Goal: Information Seeking & Learning: Learn about a topic

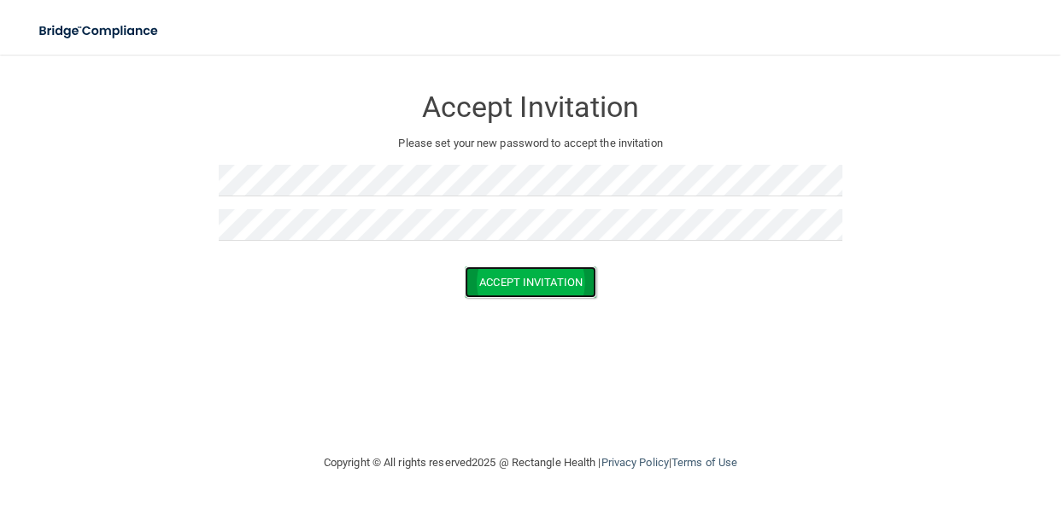
click at [558, 285] on button "Accept Invitation" at bounding box center [530, 282] width 131 height 32
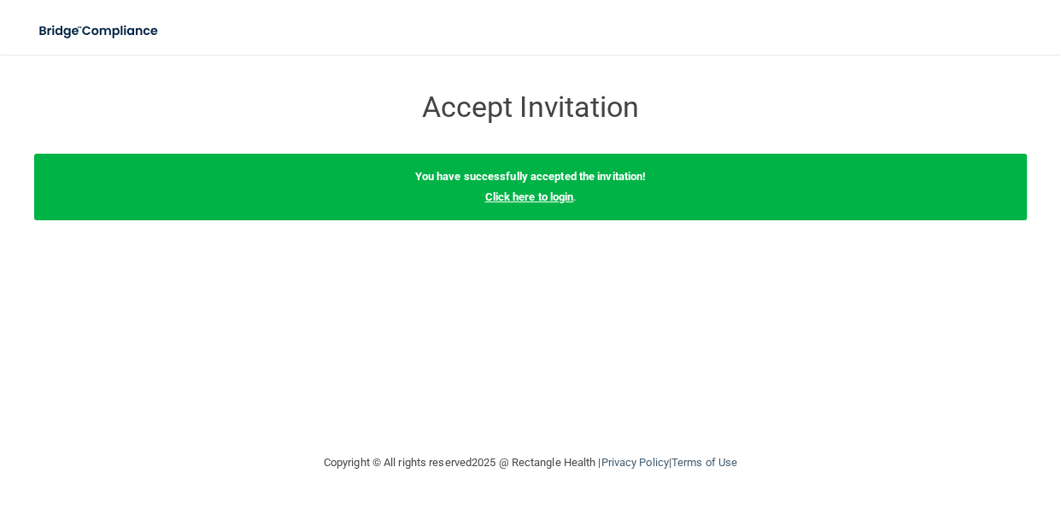
click at [524, 197] on link "Click here to login" at bounding box center [528, 196] width 89 height 13
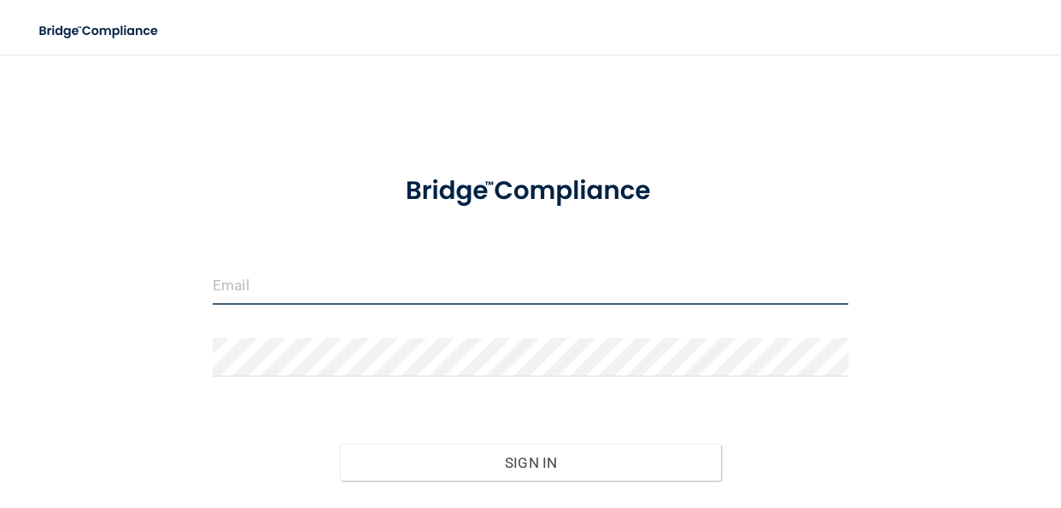
click at [248, 286] on input "email" at bounding box center [530, 285] width 635 height 38
type input "[EMAIL_ADDRESS][DOMAIN_NAME]"
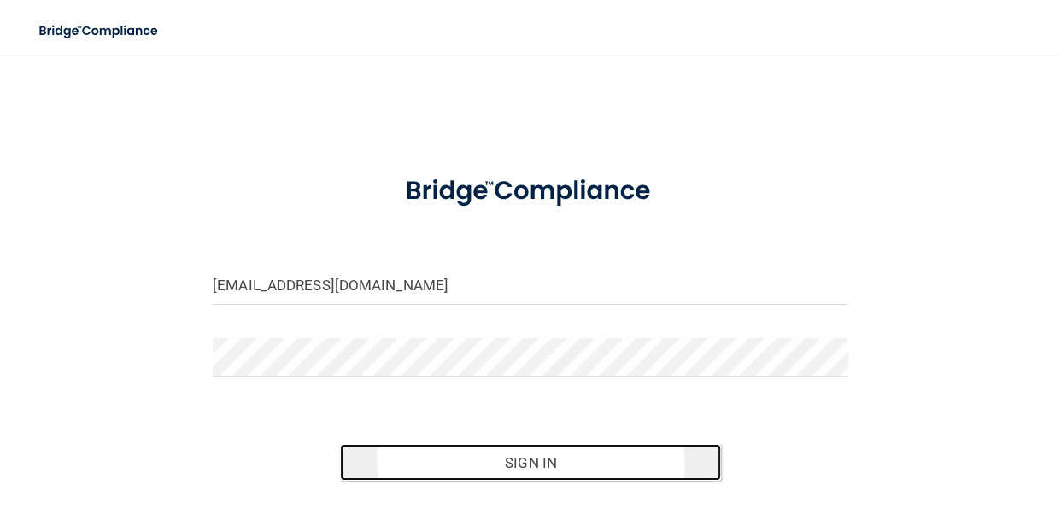
click at [587, 459] on button "Sign In" at bounding box center [530, 463] width 381 height 38
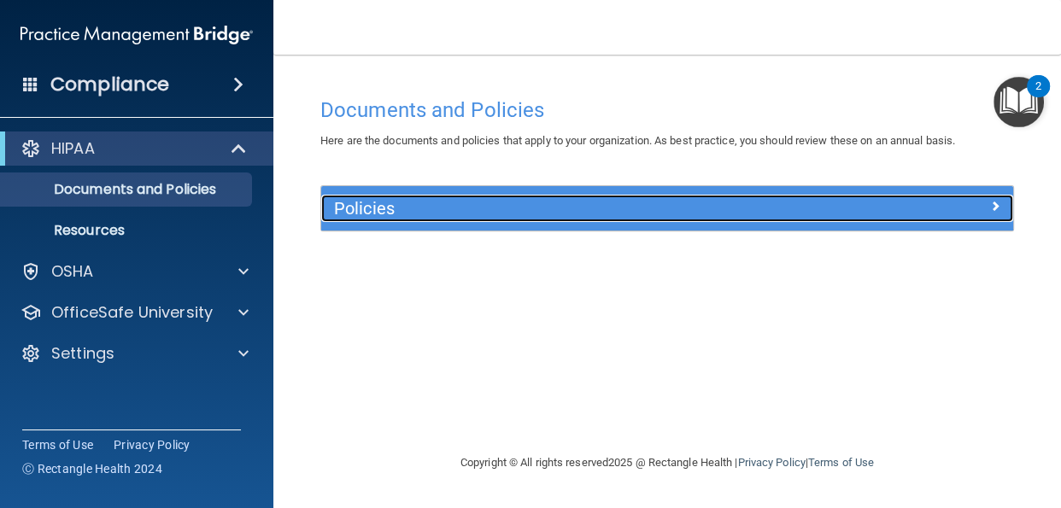
click at [1000, 209] on div at bounding box center [926, 205] width 173 height 20
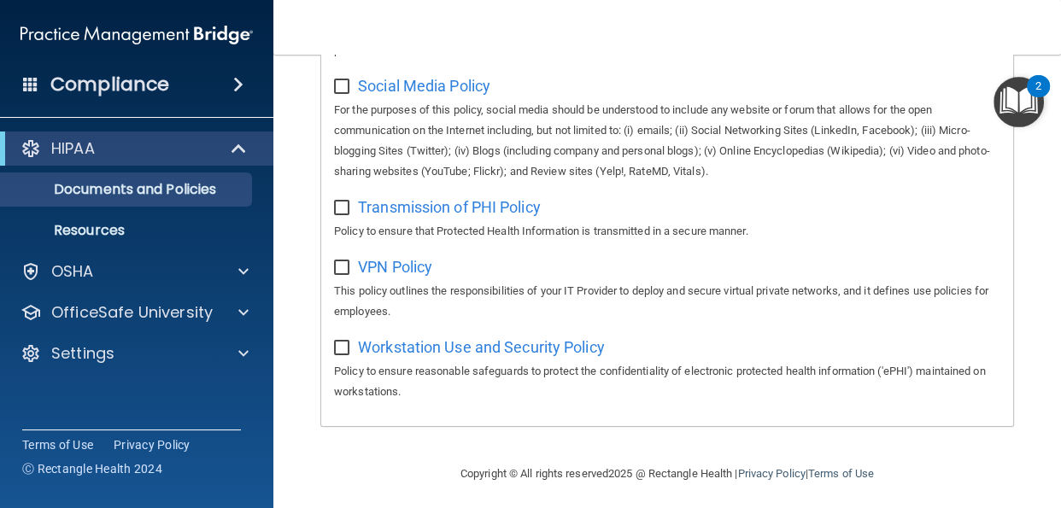
scroll to position [1426, 0]
click at [241, 85] on span at bounding box center [238, 84] width 10 height 20
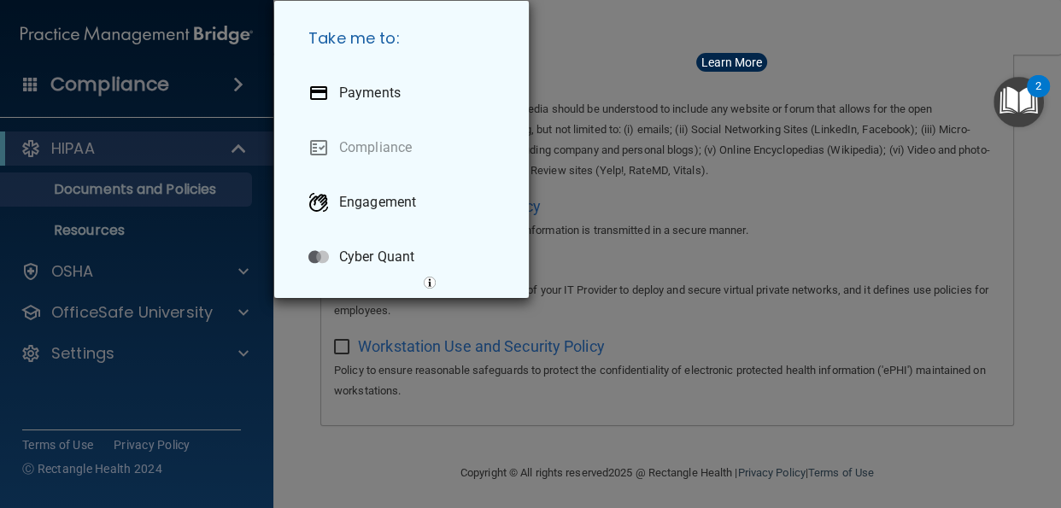
click at [236, 149] on div "Take me to: Payments Compliance Engagement Cyber Quant" at bounding box center [530, 254] width 1061 height 508
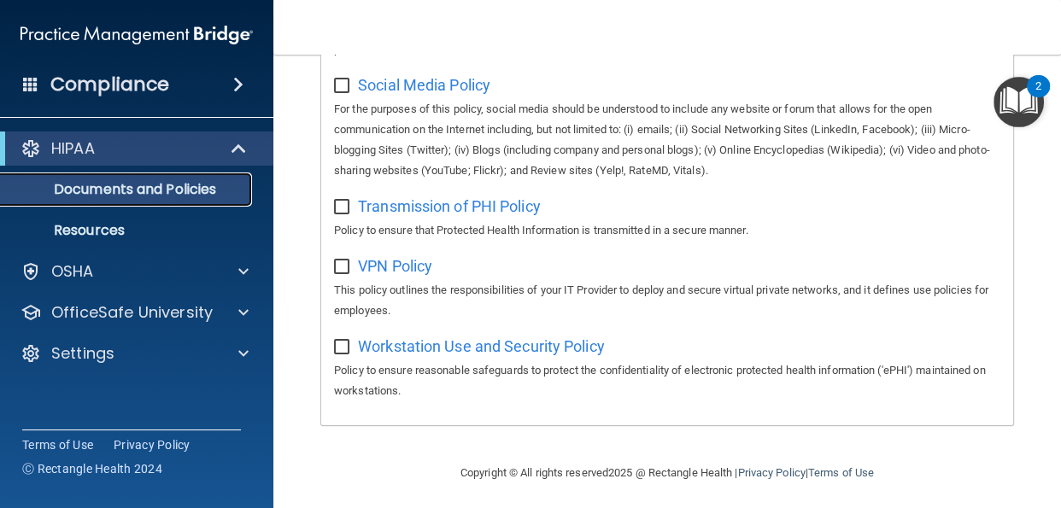
click at [223, 195] on p "Documents and Policies" at bounding box center [127, 189] width 233 height 17
click at [1024, 99] on img "Open Resource Center, 2 new notifications" at bounding box center [1018, 102] width 50 height 50
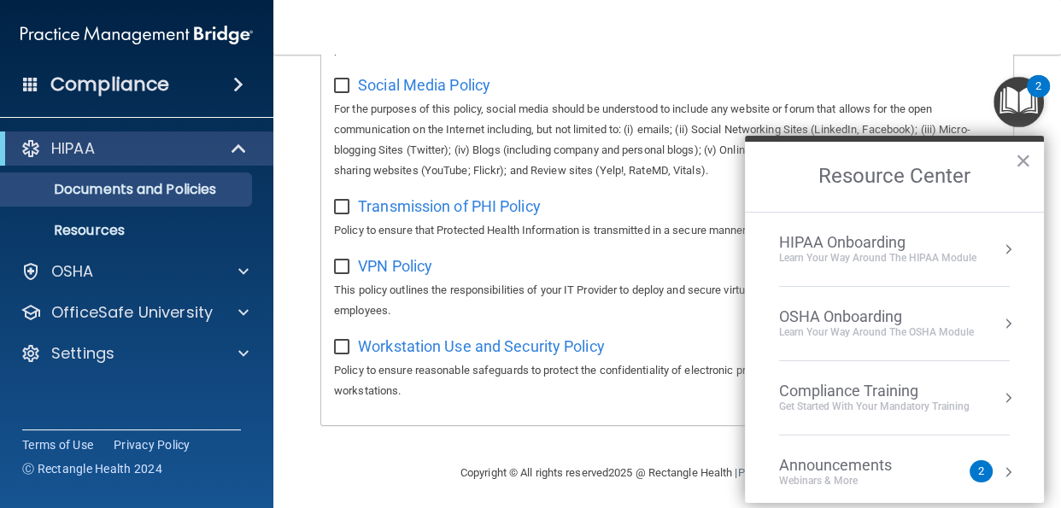
click at [911, 253] on div "Learn Your Way around the HIPAA module" at bounding box center [877, 258] width 197 height 15
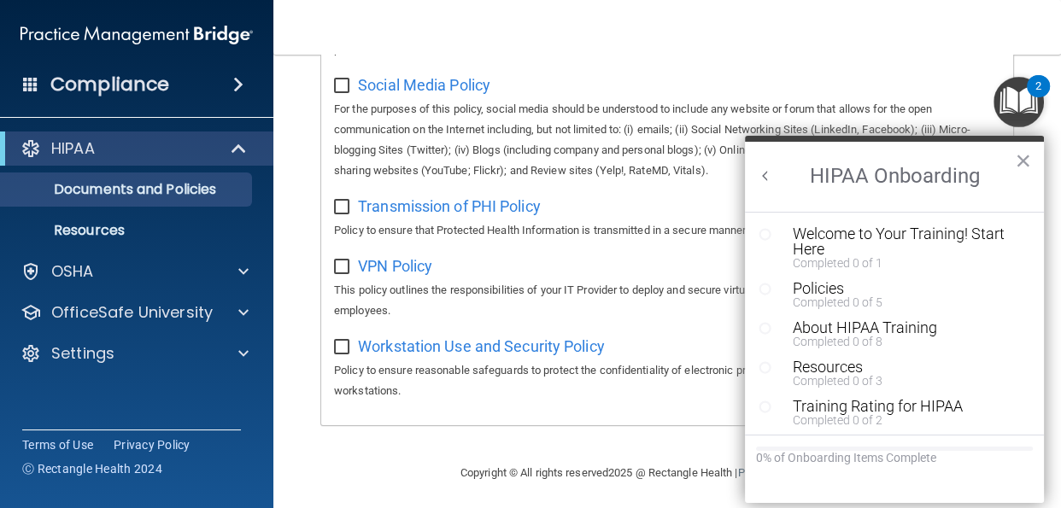
scroll to position [0, 0]
click at [809, 240] on div "Welcome to Your Training! Start Here" at bounding box center [906, 241] width 229 height 31
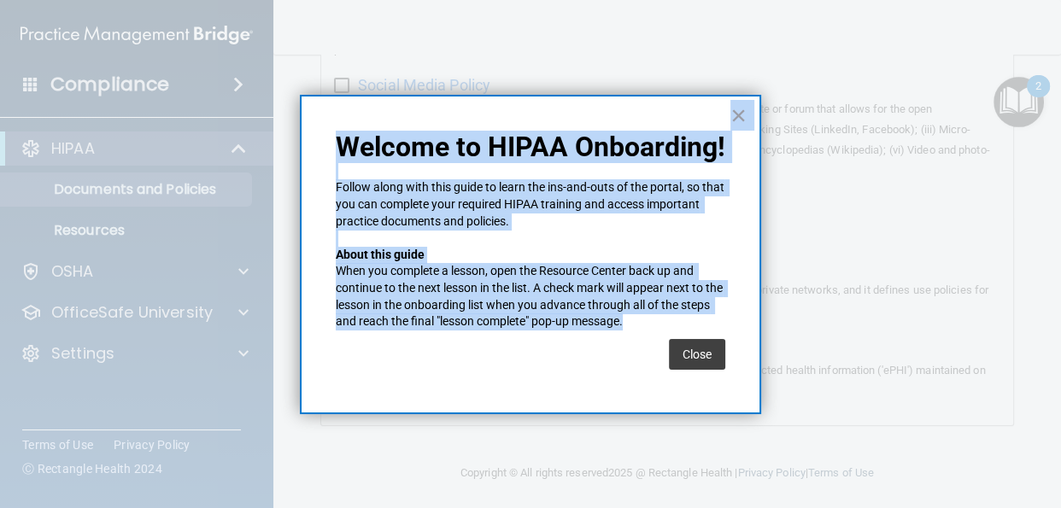
drag, startPoint x: 809, startPoint y: 240, endPoint x: 663, endPoint y: 325, distance: 169.2
click at [663, 507] on div "× Welcome to HIPAA Onboarding! Follow along with this guide to learn the ins-an…" at bounding box center [530, 508] width 1061 height 0
click at [687, 354] on button "Close" at bounding box center [697, 354] width 56 height 31
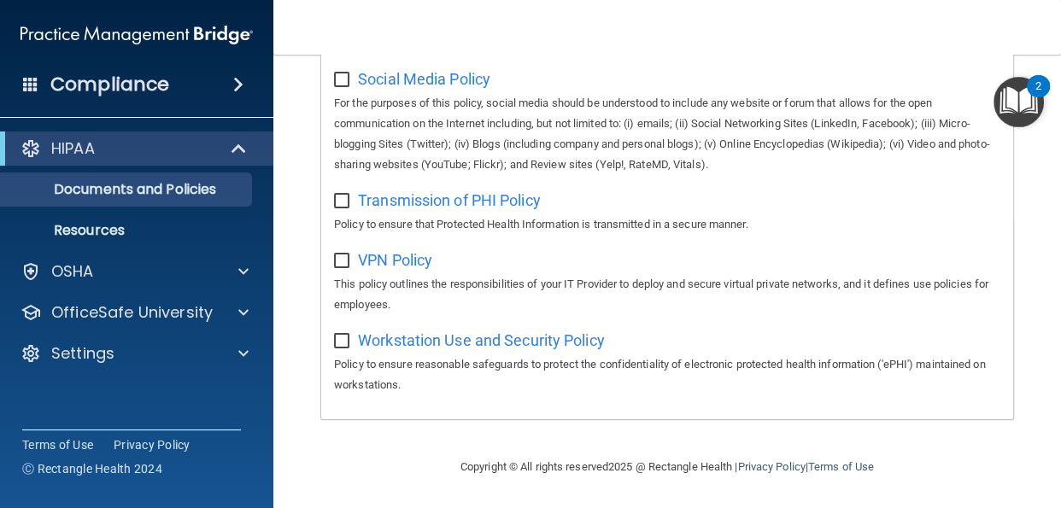
scroll to position [1473, 0]
click at [99, 237] on p "Resources" at bounding box center [127, 230] width 233 height 17
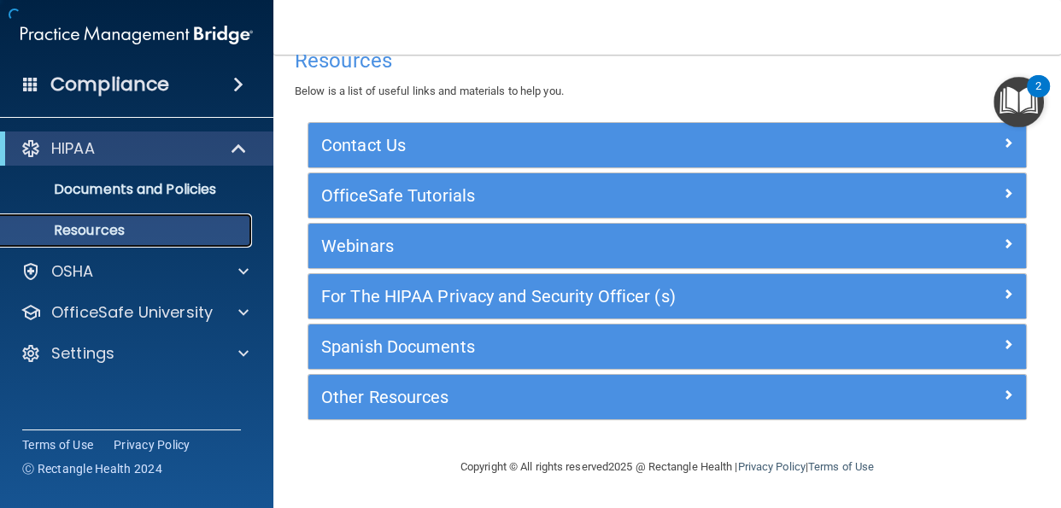
scroll to position [32, 0]
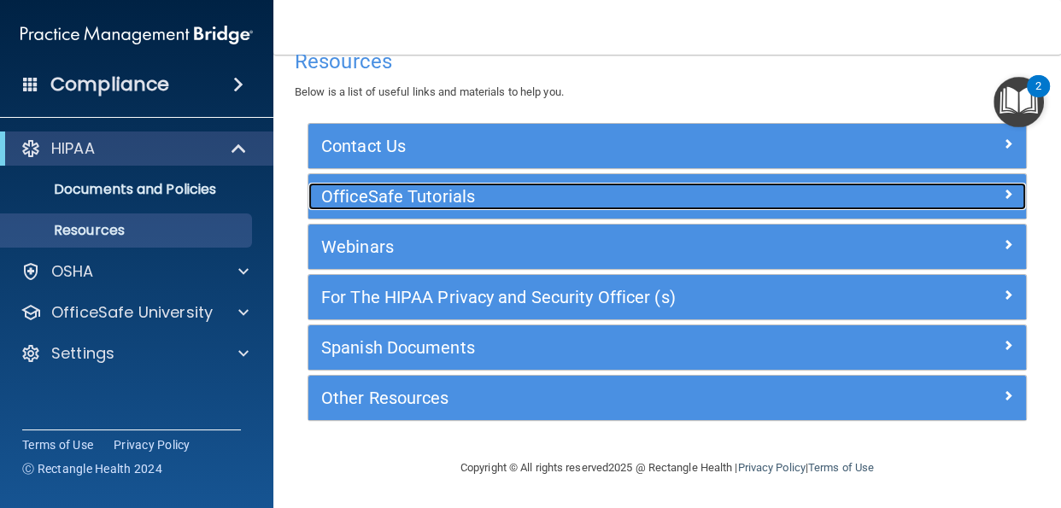
click at [1014, 197] on div at bounding box center [935, 193] width 179 height 20
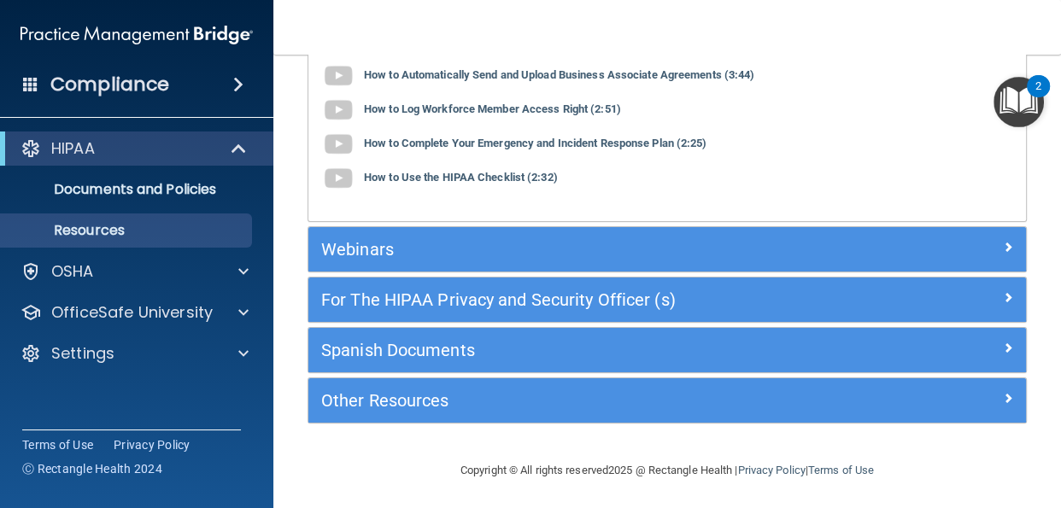
scroll to position [254, 0]
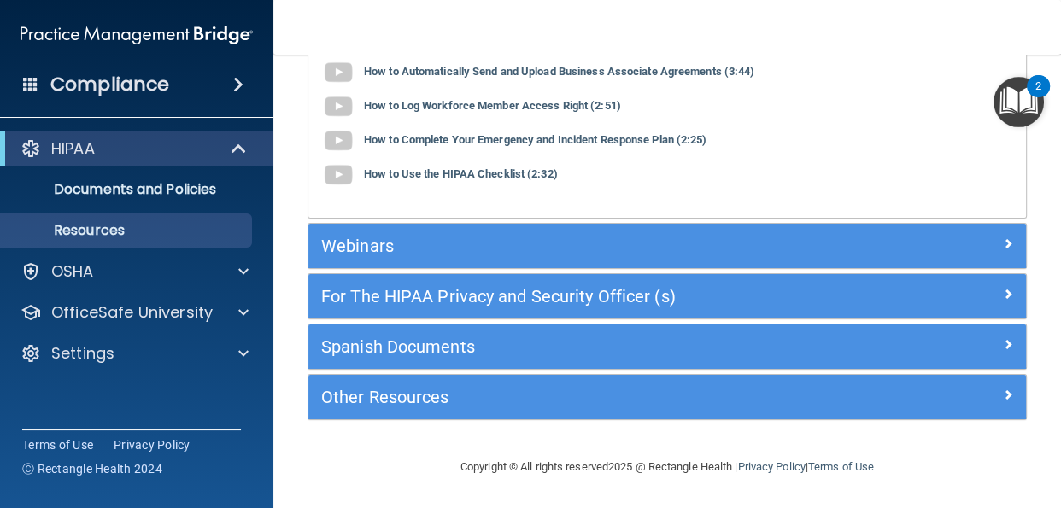
click at [237, 79] on span at bounding box center [238, 84] width 10 height 20
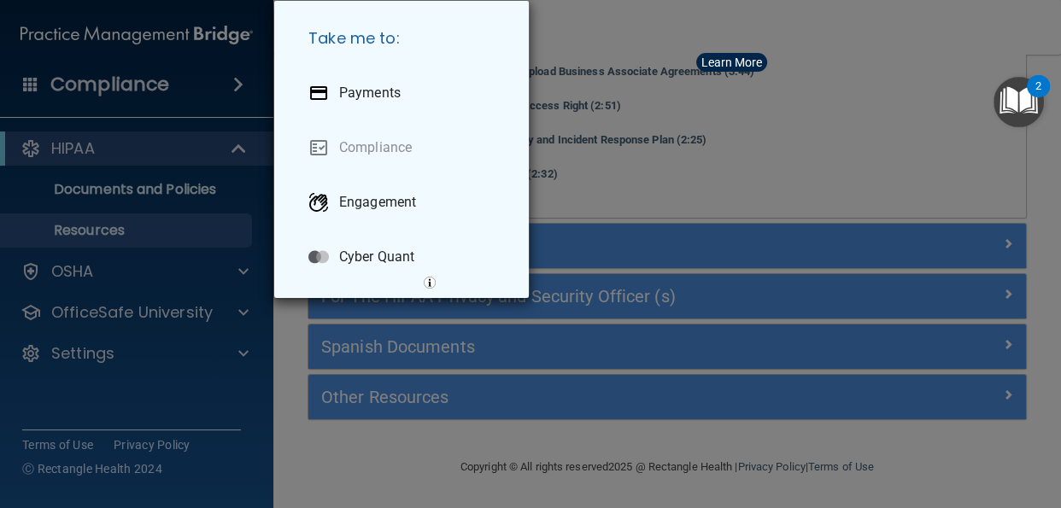
click at [905, 139] on div "Take me to: Payments Compliance Engagement Cyber Quant" at bounding box center [530, 254] width 1061 height 508
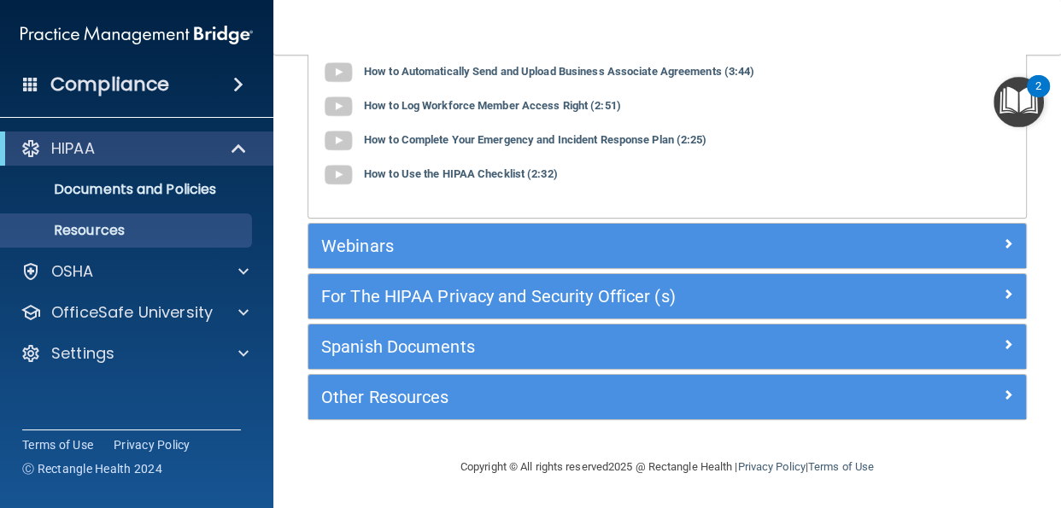
click at [1031, 96] on img "Open Resource Center, 2 new notifications" at bounding box center [1018, 102] width 50 height 50
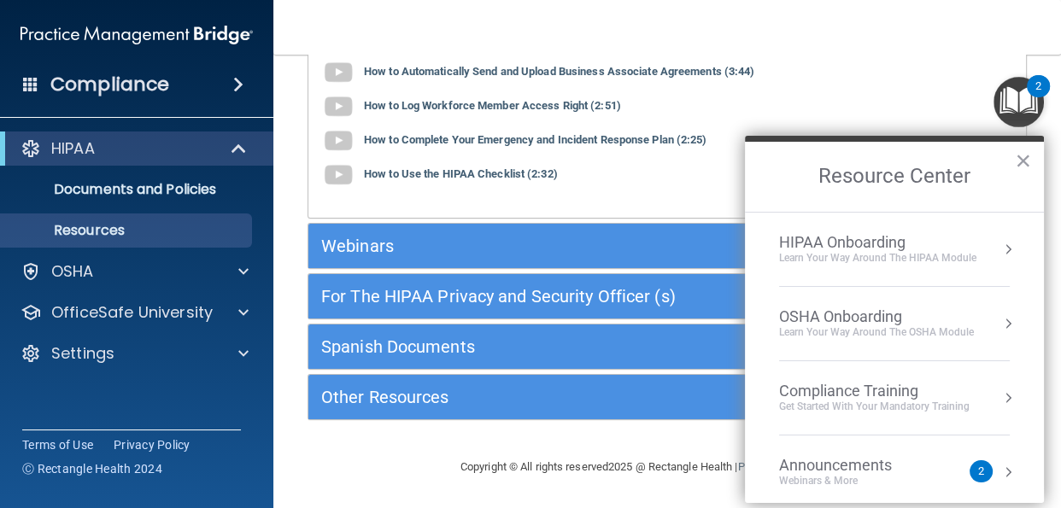
click at [1010, 248] on button "Resource Center" at bounding box center [1007, 249] width 17 height 17
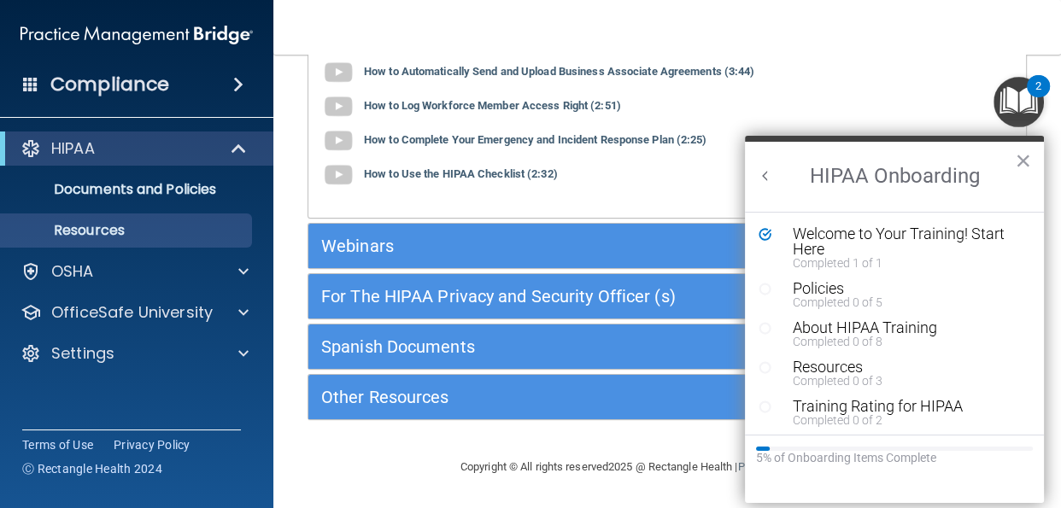
scroll to position [0, 0]
click at [864, 239] on div "Welcome to Your Training! Start Here" at bounding box center [906, 241] width 229 height 31
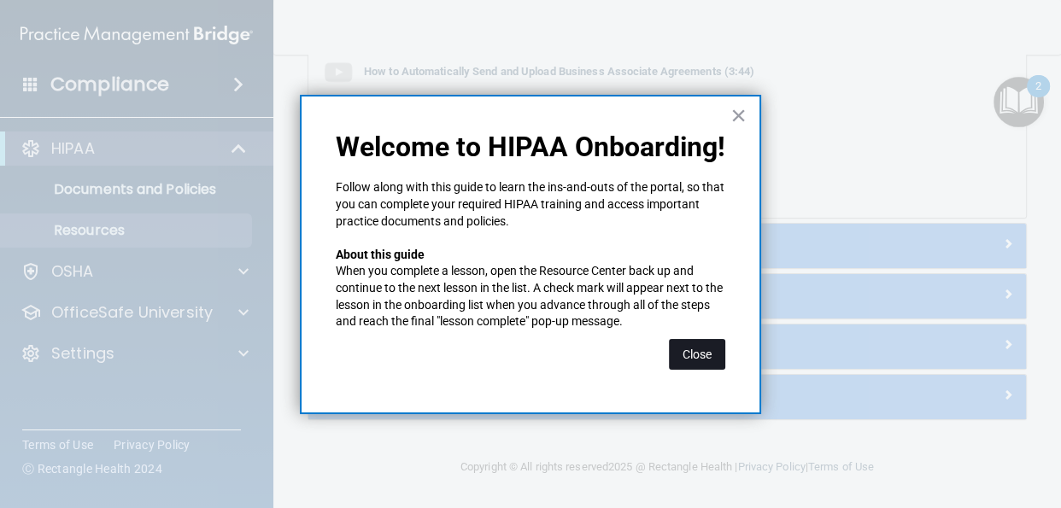
click at [703, 356] on button "Close" at bounding box center [697, 354] width 56 height 31
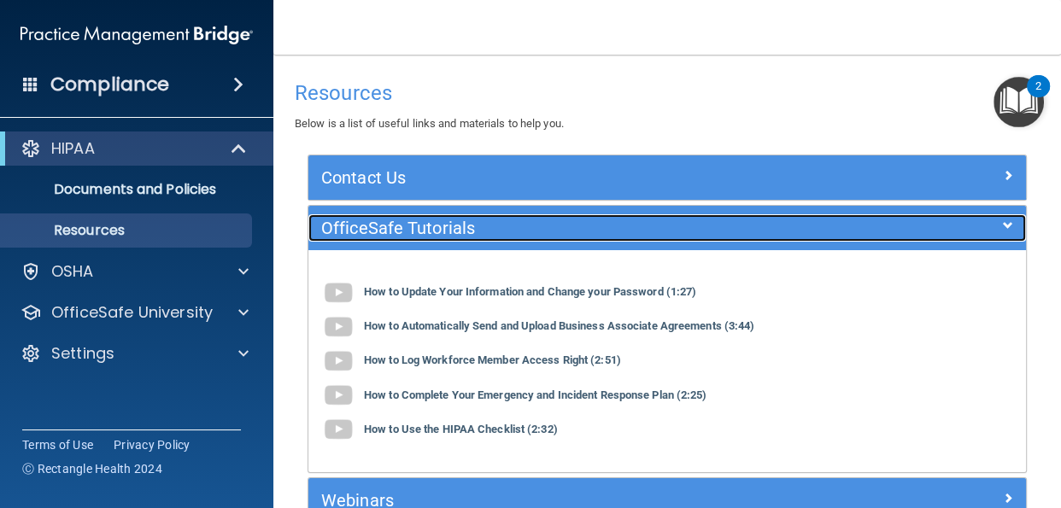
click at [1006, 231] on span at bounding box center [1007, 225] width 10 height 20
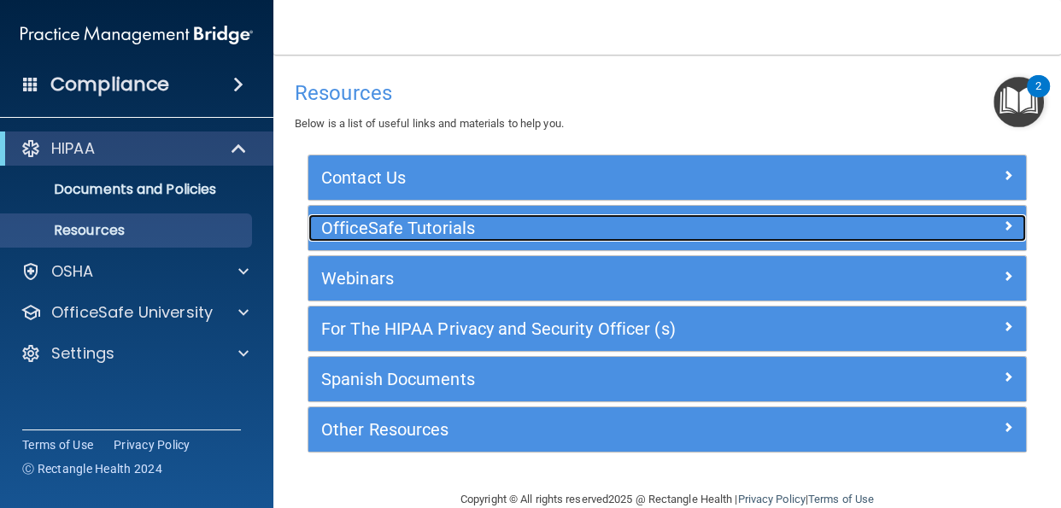
click at [1009, 226] on span at bounding box center [1007, 225] width 10 height 20
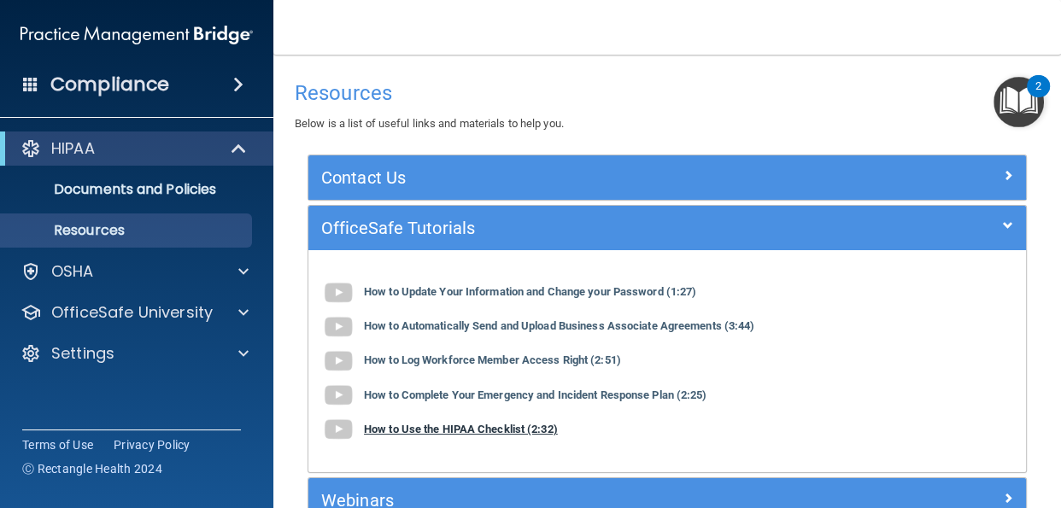
click at [529, 432] on b "How to Use the HIPAA Checklist (2:32)" at bounding box center [461, 429] width 194 height 13
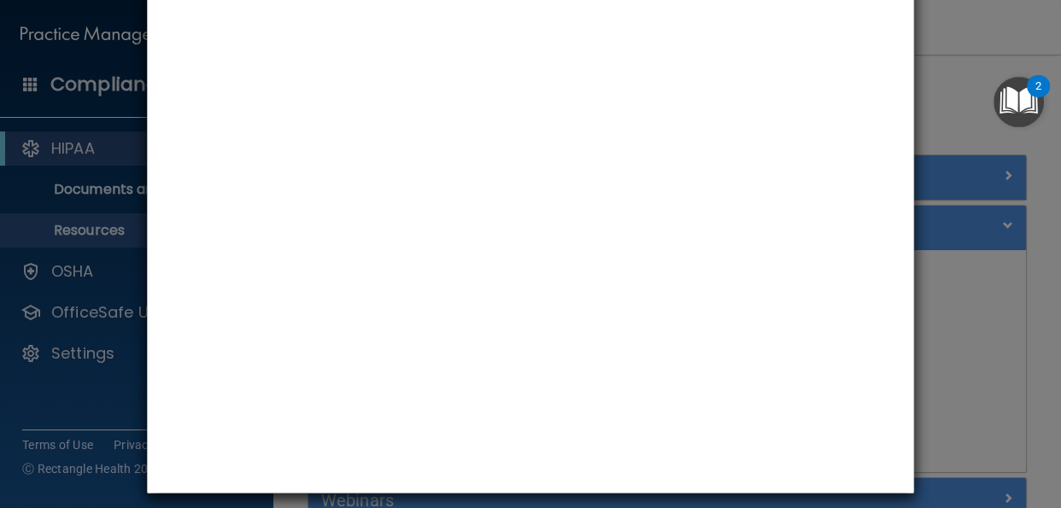
scroll to position [190, 0]
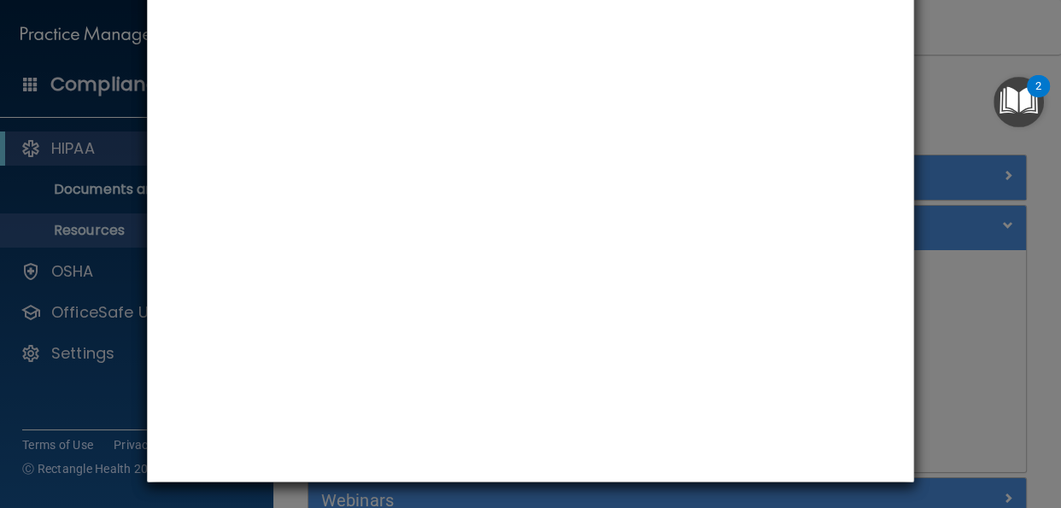
click at [952, 332] on div "How to Use the HIPAA Checklist" at bounding box center [530, 254] width 1061 height 508
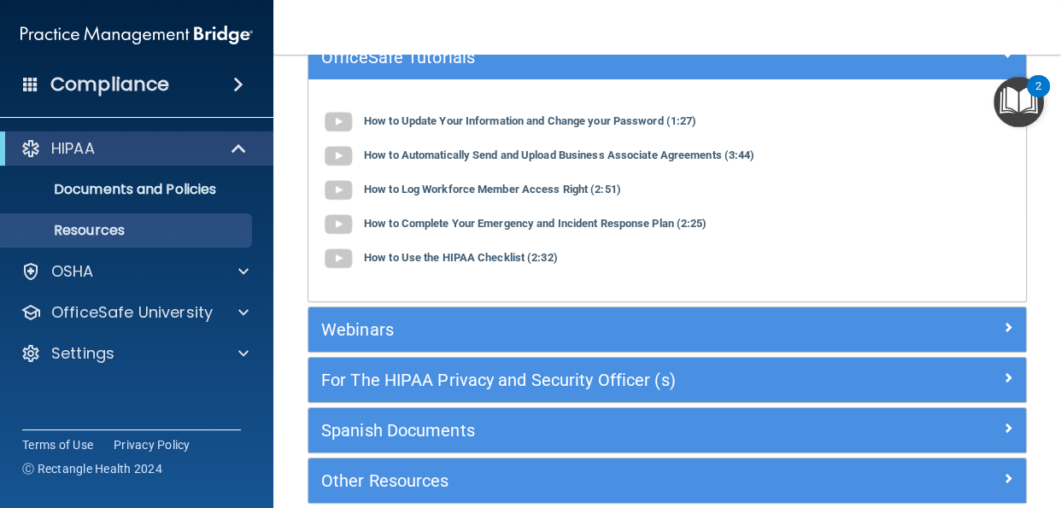
scroll to position [175, 0]
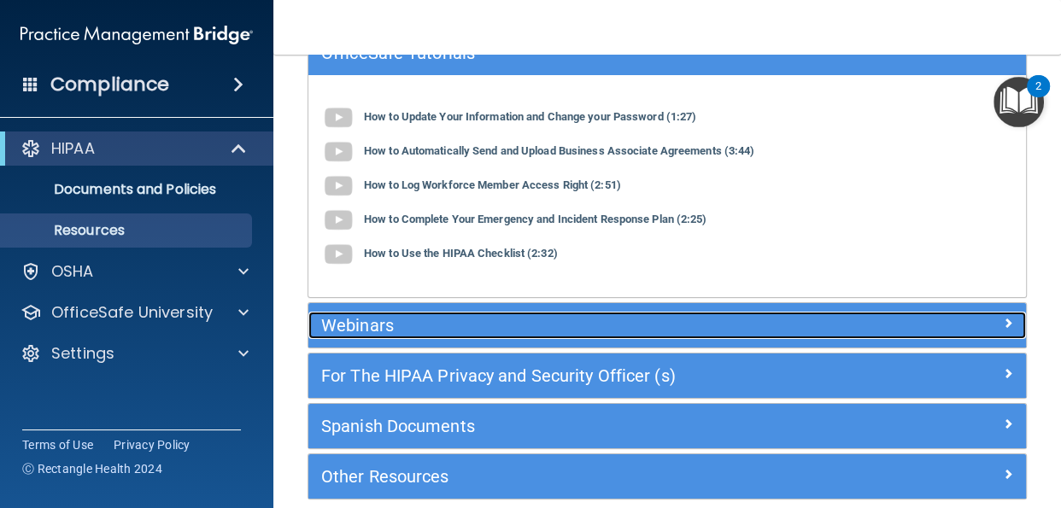
click at [1018, 323] on div at bounding box center [935, 322] width 179 height 20
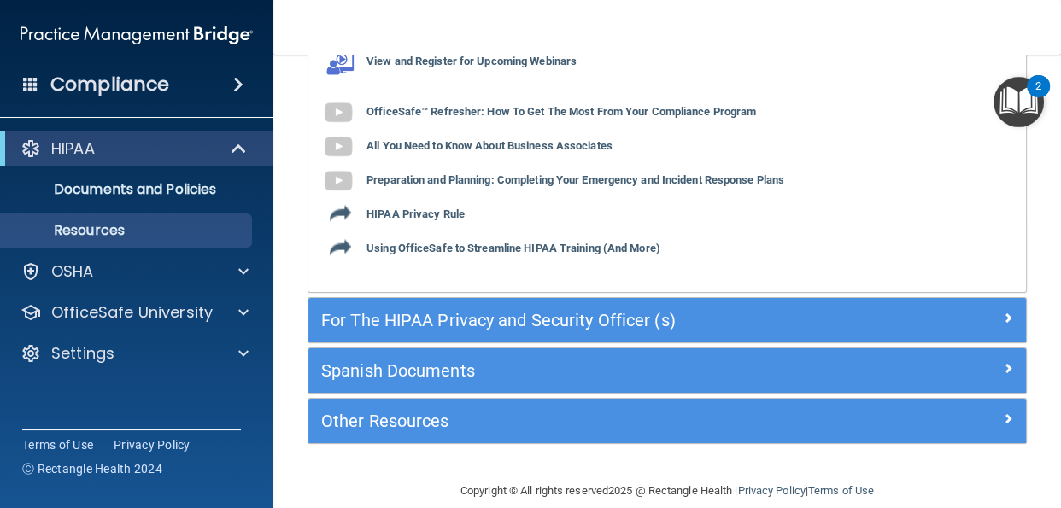
scroll to position [300, 0]
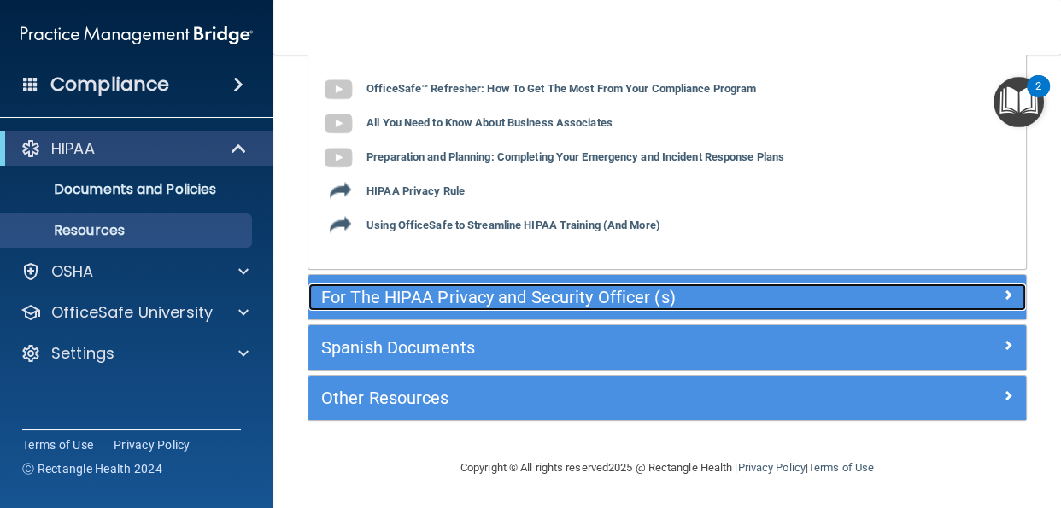
click at [1020, 301] on div at bounding box center [935, 293] width 179 height 20
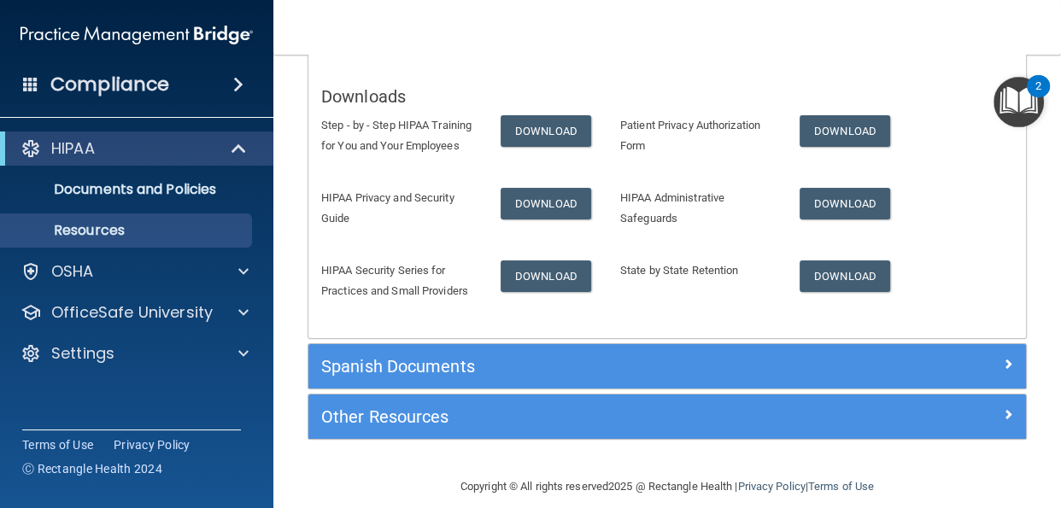
scroll to position [319, 0]
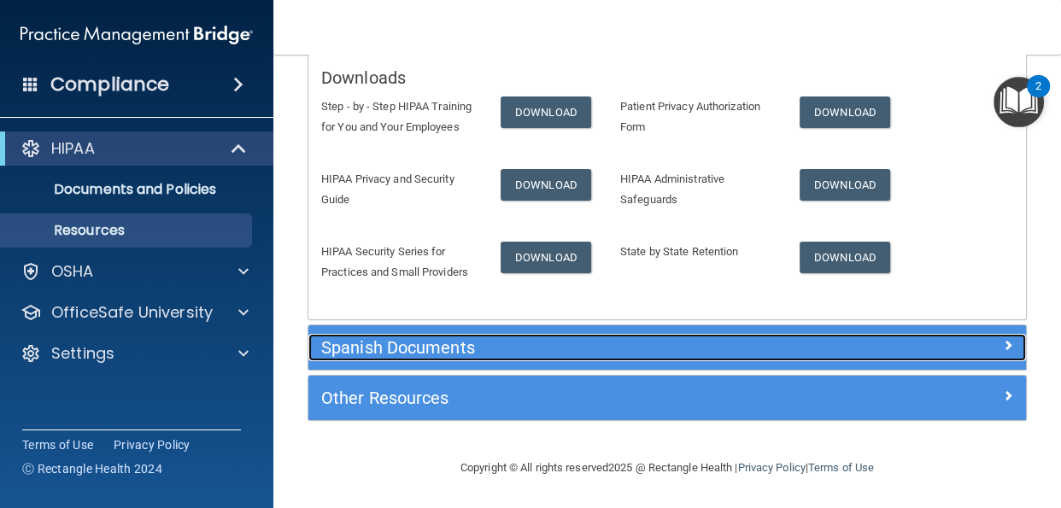
click at [1018, 347] on div at bounding box center [935, 344] width 179 height 20
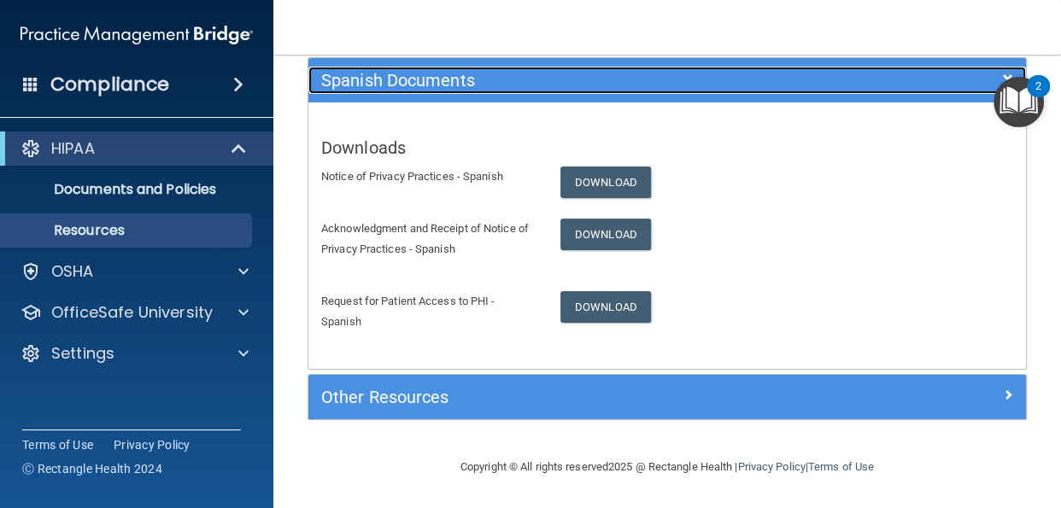
scroll to position [299, 0]
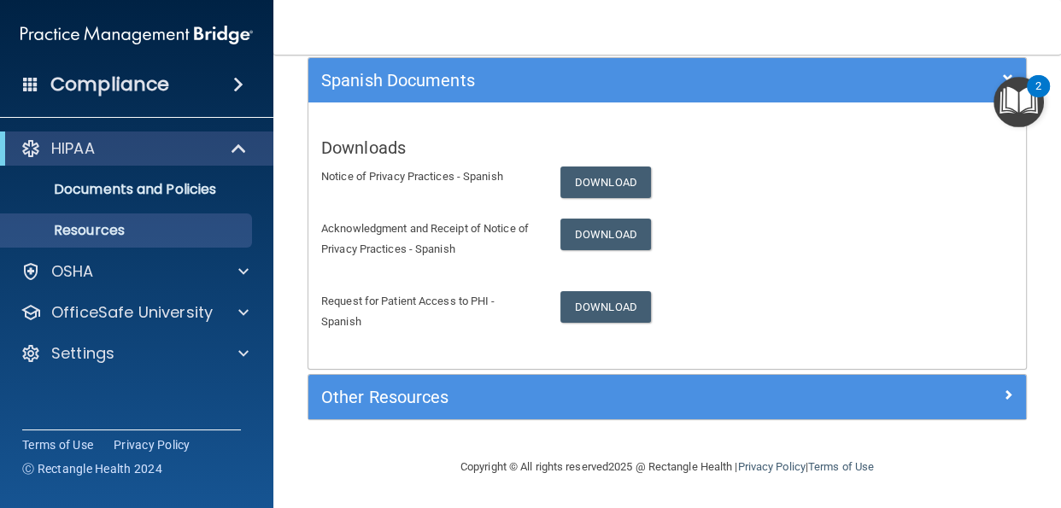
click at [696, 334] on div "Request for Patient Access to PHI - Spanish Download" at bounding box center [666, 317] width 717 height 52
click at [564, 18] on nav "Toggle navigation [PERSON_NAME] [EMAIL_ADDRESS][DOMAIN_NAME] Manage My Enterpri…" at bounding box center [666, 27] width 787 height 55
click at [580, 30] on nav "Toggle navigation [PERSON_NAME] [EMAIL_ADDRESS][DOMAIN_NAME] Manage My Enterpri…" at bounding box center [666, 27] width 787 height 55
click at [237, 79] on span at bounding box center [238, 84] width 10 height 20
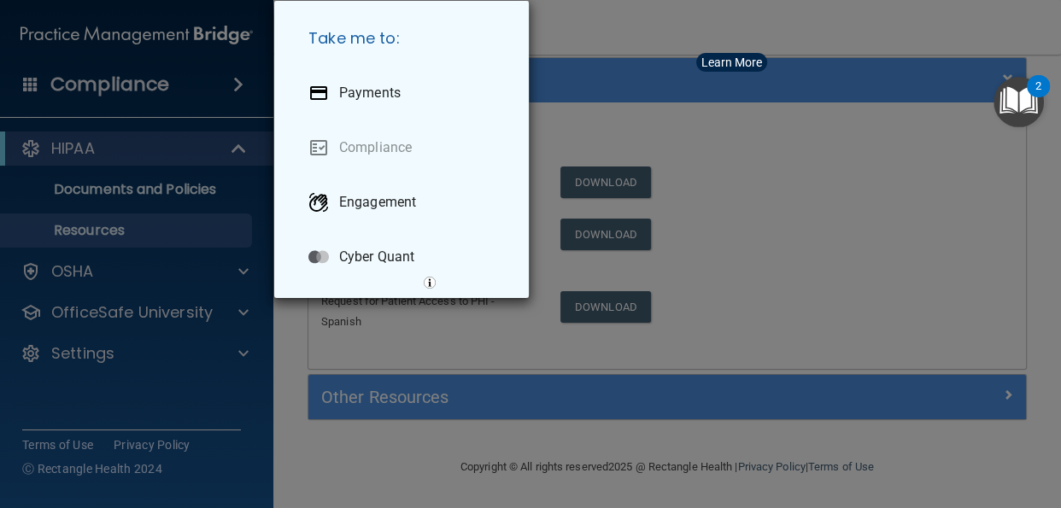
click at [158, 274] on div "Take me to: Payments Compliance Engagement Cyber Quant" at bounding box center [530, 254] width 1061 height 508
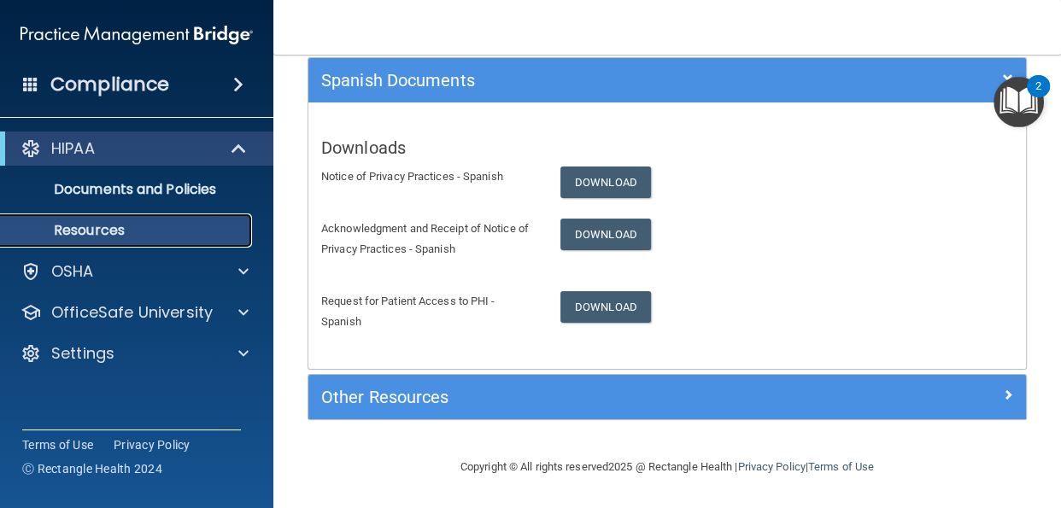
click at [60, 234] on p "Resources" at bounding box center [127, 230] width 233 height 17
click at [79, 223] on p "Resources" at bounding box center [127, 230] width 233 height 17
click at [78, 229] on p "Resources" at bounding box center [127, 230] width 233 height 17
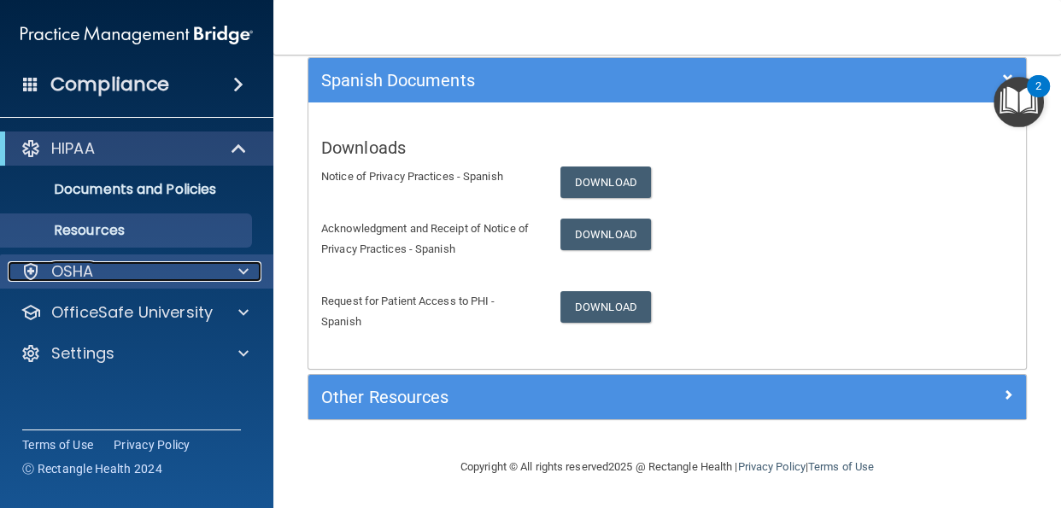
click at [57, 276] on p "OSHA" at bounding box center [72, 271] width 43 height 20
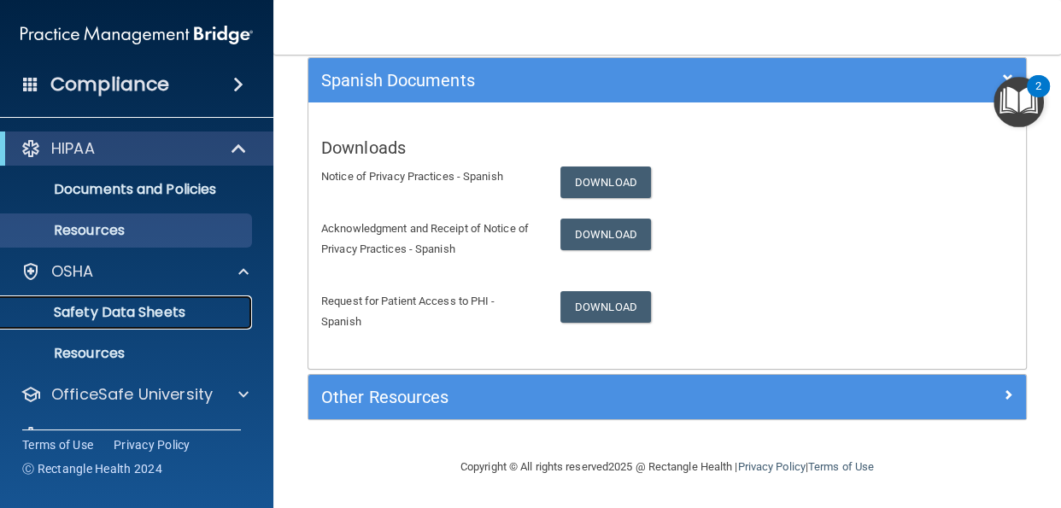
click at [81, 315] on p "Safety Data Sheets" at bounding box center [127, 312] width 233 height 17
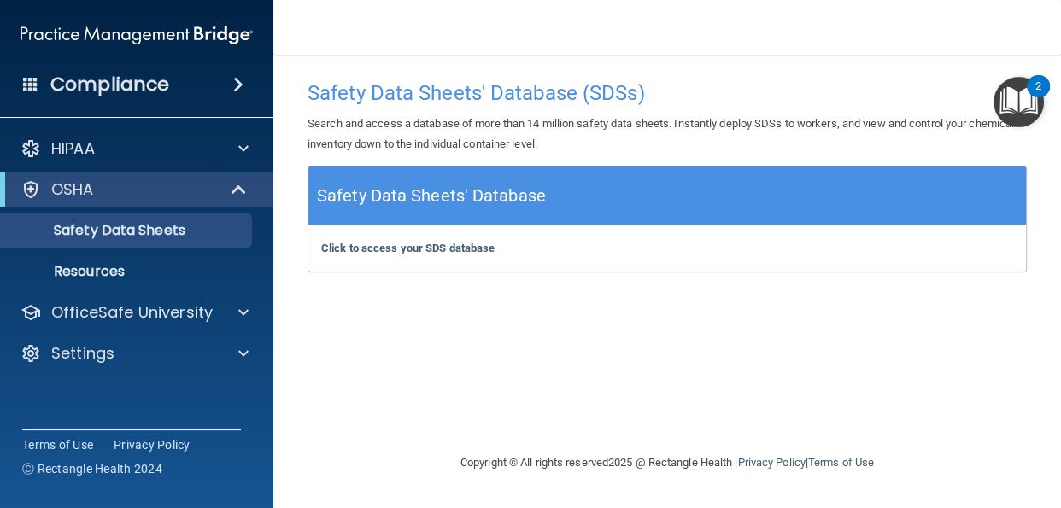
click at [822, 253] on div "Click to access your SDS database Click to access your SDS database" at bounding box center [666, 248] width 717 height 46
click at [845, 204] on div "Safety Data Sheets' Database" at bounding box center [666, 196] width 717 height 59
click at [441, 251] on b "Click to access your SDS database" at bounding box center [407, 248] width 173 height 13
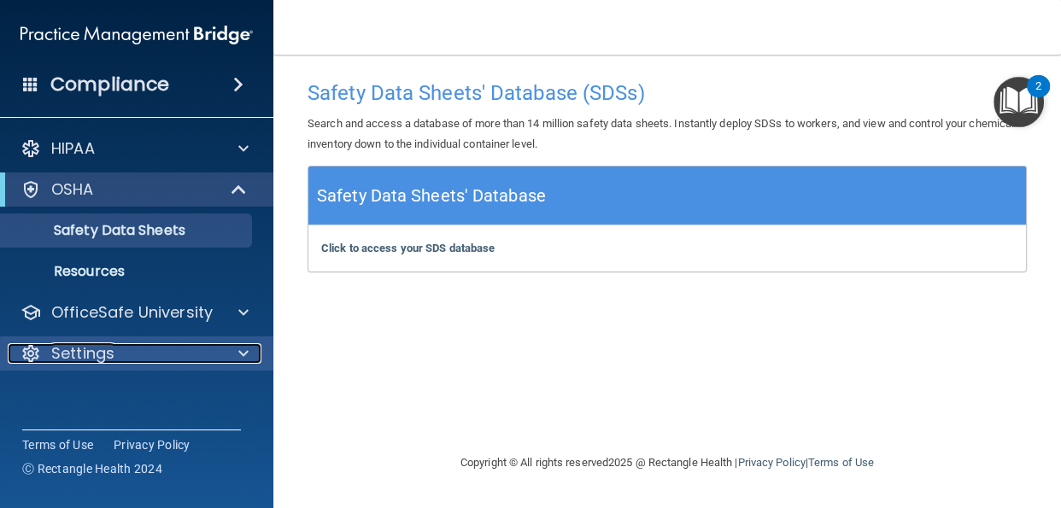
click at [112, 359] on p "Settings" at bounding box center [82, 353] width 63 height 20
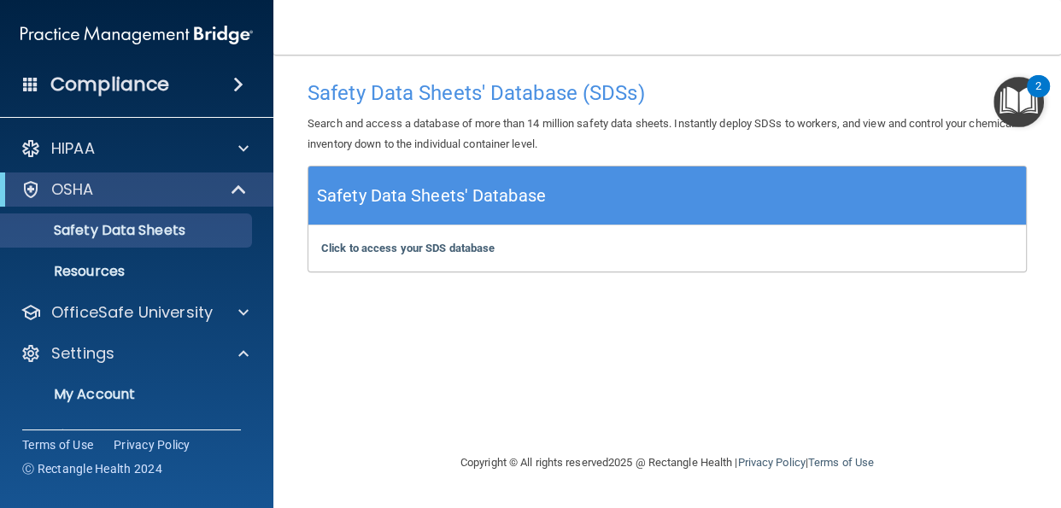
click at [233, 81] on span at bounding box center [238, 84] width 10 height 20
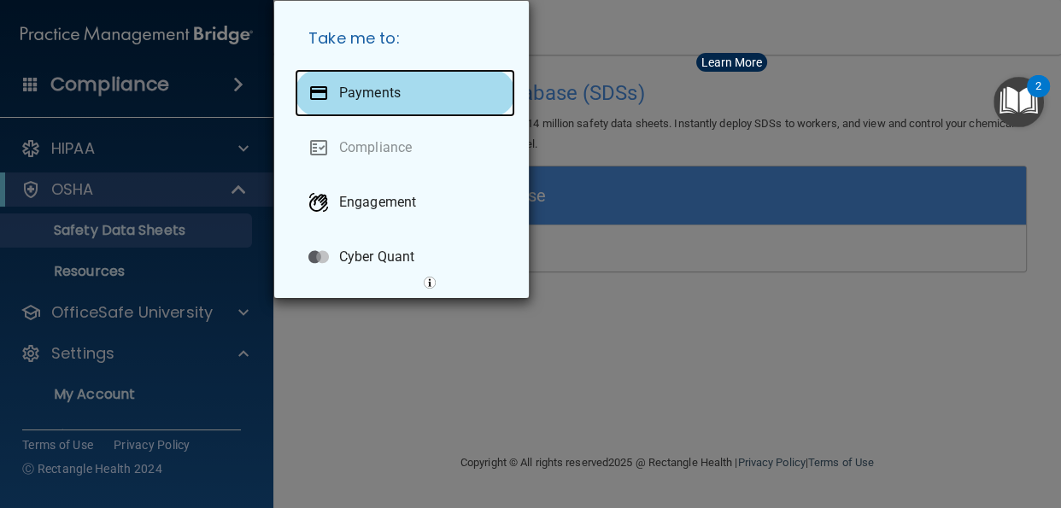
click at [515, 112] on div "Payments" at bounding box center [405, 93] width 220 height 48
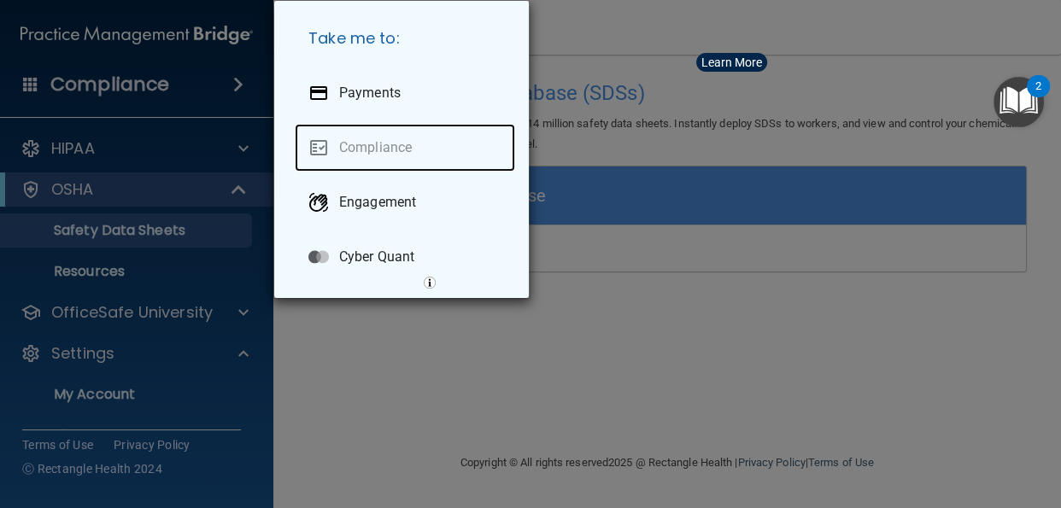
click at [416, 172] on link "Compliance" at bounding box center [405, 148] width 220 height 48
click at [347, 171] on link "Compliance" at bounding box center [405, 148] width 220 height 48
click at [320, 172] on link "Compliance" at bounding box center [405, 148] width 220 height 48
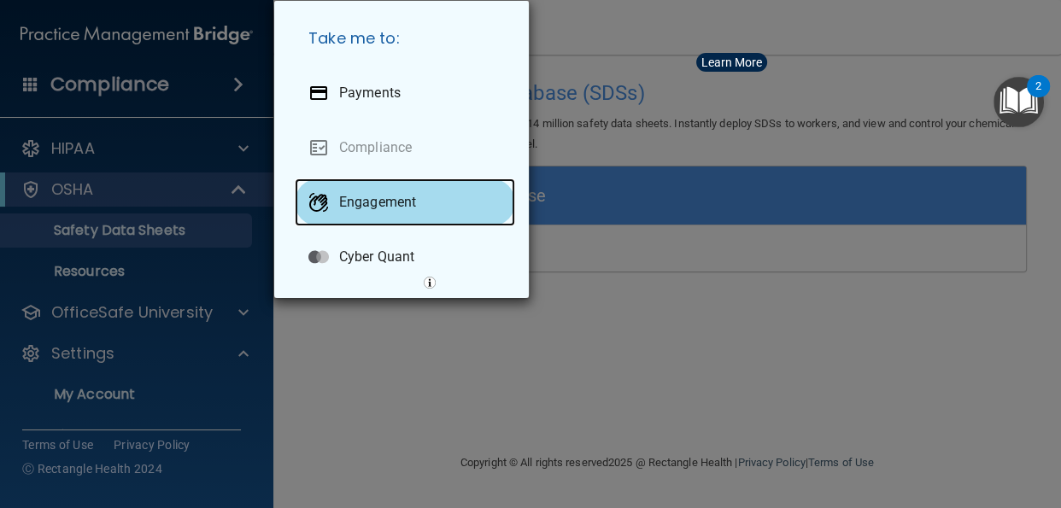
click at [350, 211] on p "Engagement" at bounding box center [377, 202] width 77 height 17
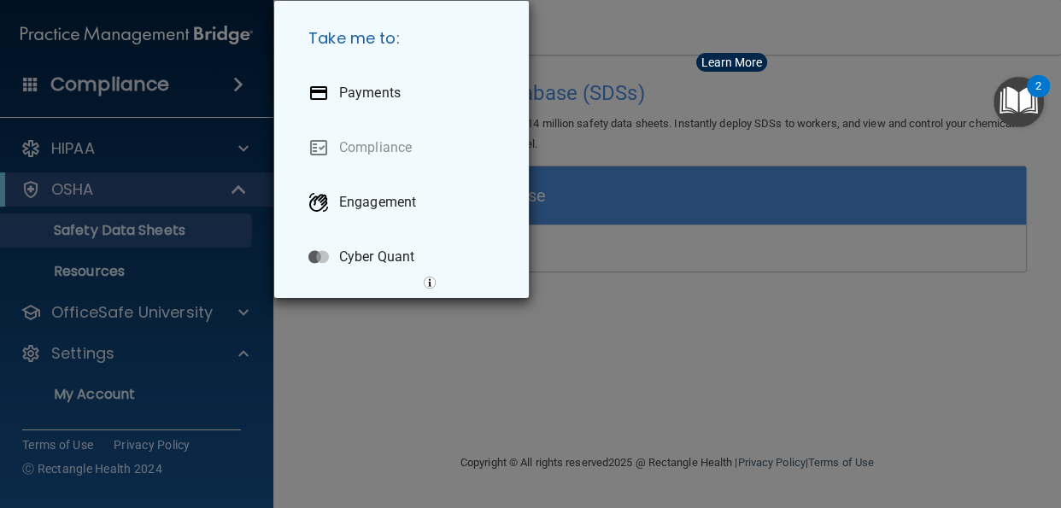
click at [463, 376] on div "Take me to: Payments Compliance Engagement Cyber Quant" at bounding box center [530, 254] width 1061 height 508
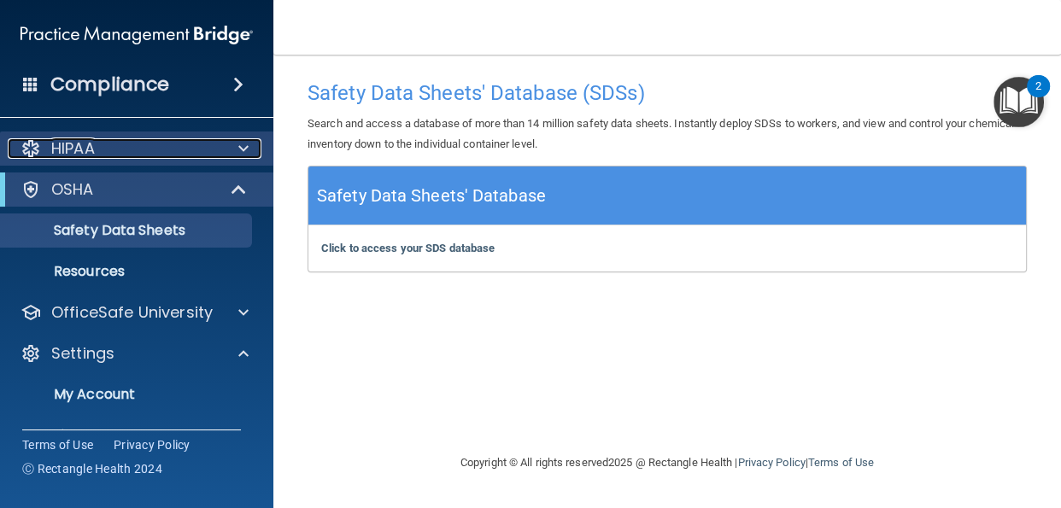
click at [243, 151] on span at bounding box center [243, 148] width 10 height 20
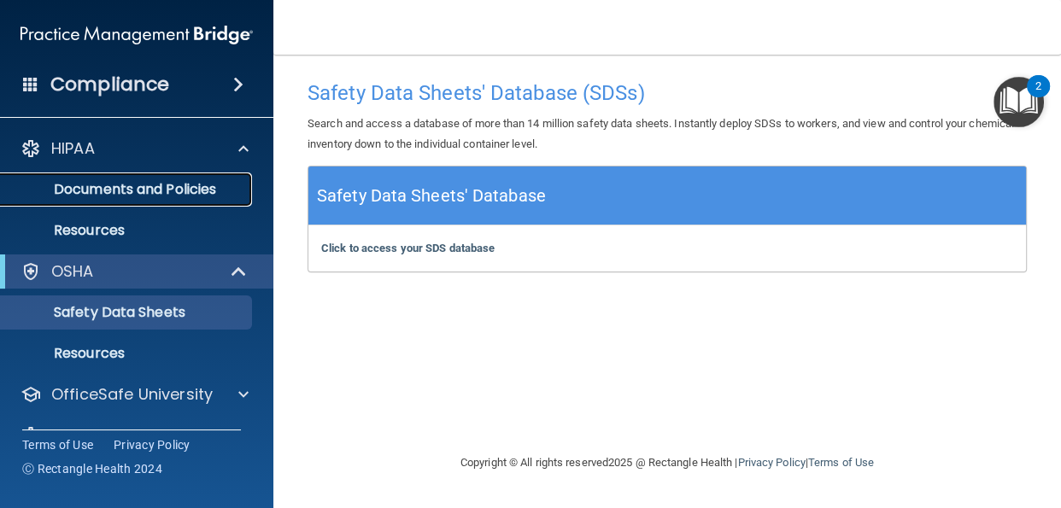
click at [192, 182] on p "Documents and Policies" at bounding box center [127, 189] width 233 height 17
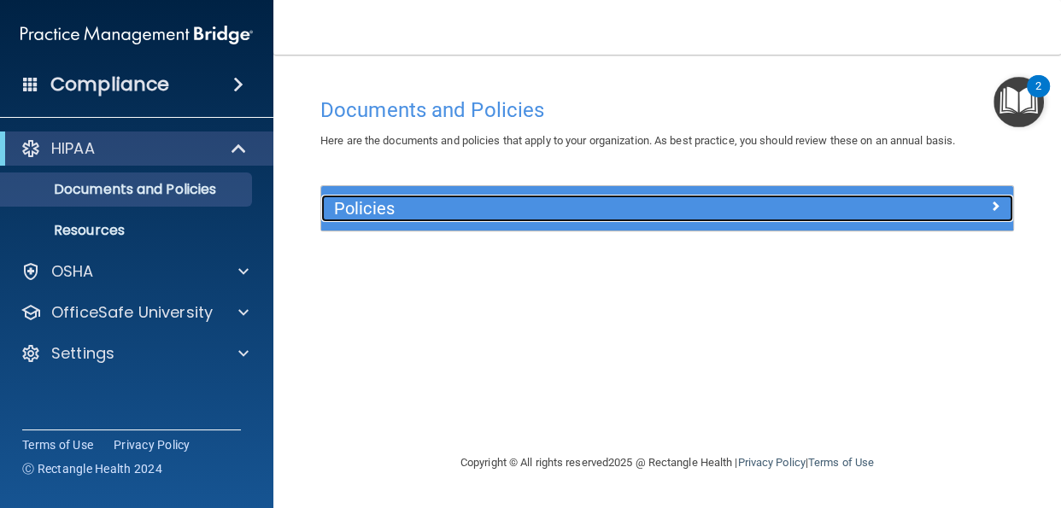
click at [997, 199] on span at bounding box center [995, 206] width 10 height 20
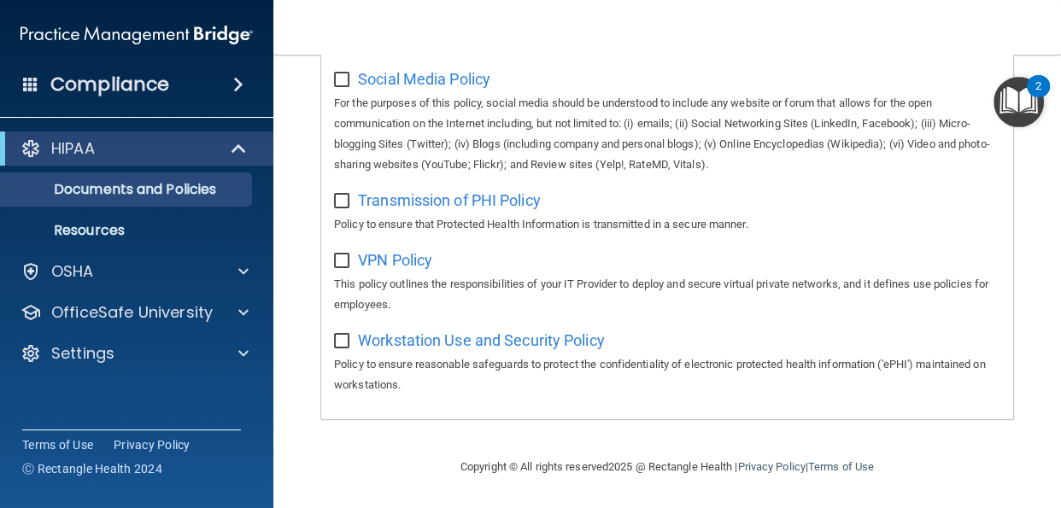
scroll to position [1473, 0]
click at [345, 348] on input "checkbox" at bounding box center [344, 342] width 20 height 14
checkbox input "true"
click at [343, 264] on input "checkbox" at bounding box center [344, 261] width 20 height 14
checkbox input "true"
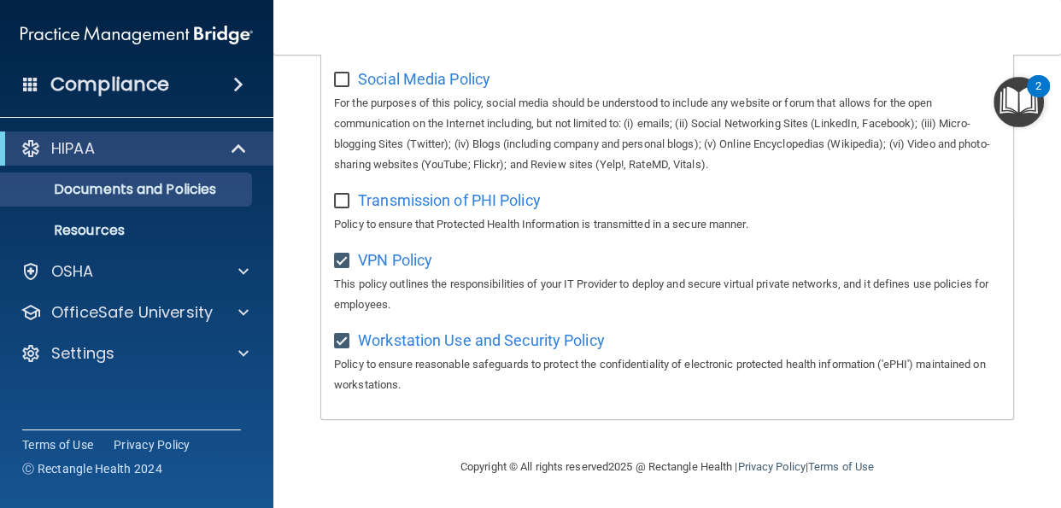
click at [347, 197] on input "checkbox" at bounding box center [344, 202] width 20 height 14
checkbox input "true"
click at [342, 78] on input "checkbox" at bounding box center [344, 80] width 20 height 14
checkbox input "true"
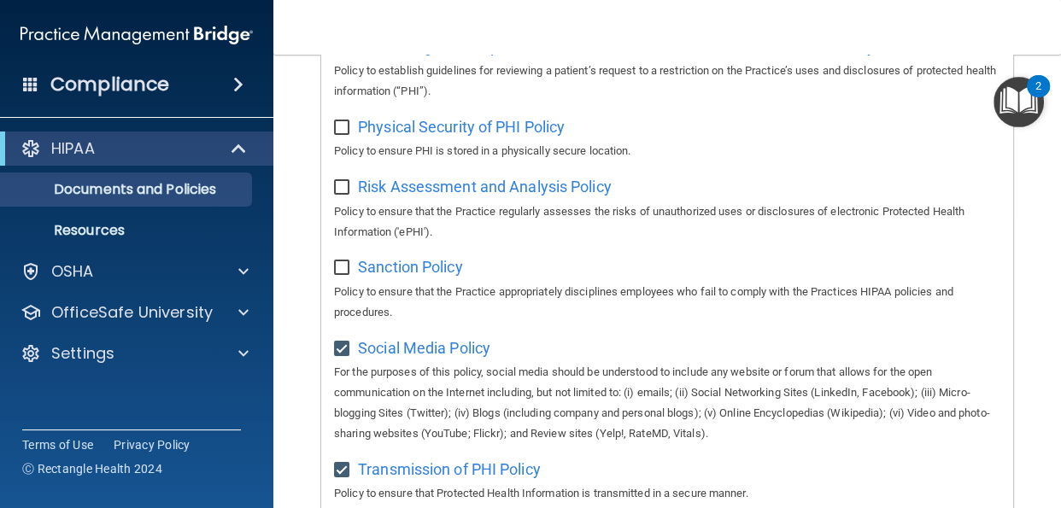
scroll to position [1164, 0]
click at [346, 274] on input "checkbox" at bounding box center [344, 267] width 20 height 14
checkbox input "true"
click at [343, 194] on input "checkbox" at bounding box center [344, 187] width 20 height 14
checkbox input "true"
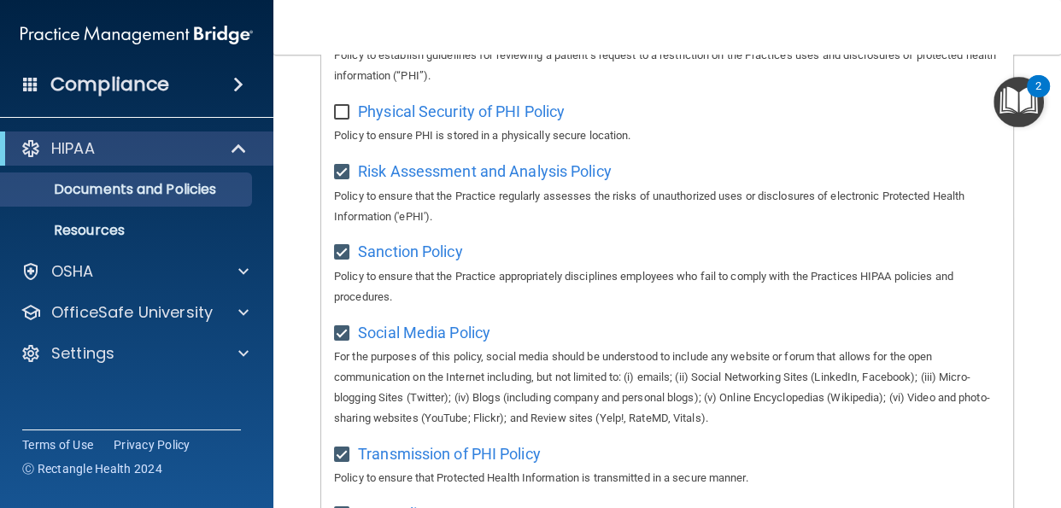
click at [348, 39] on input "checkbox" at bounding box center [344, 33] width 20 height 14
checkbox input "true"
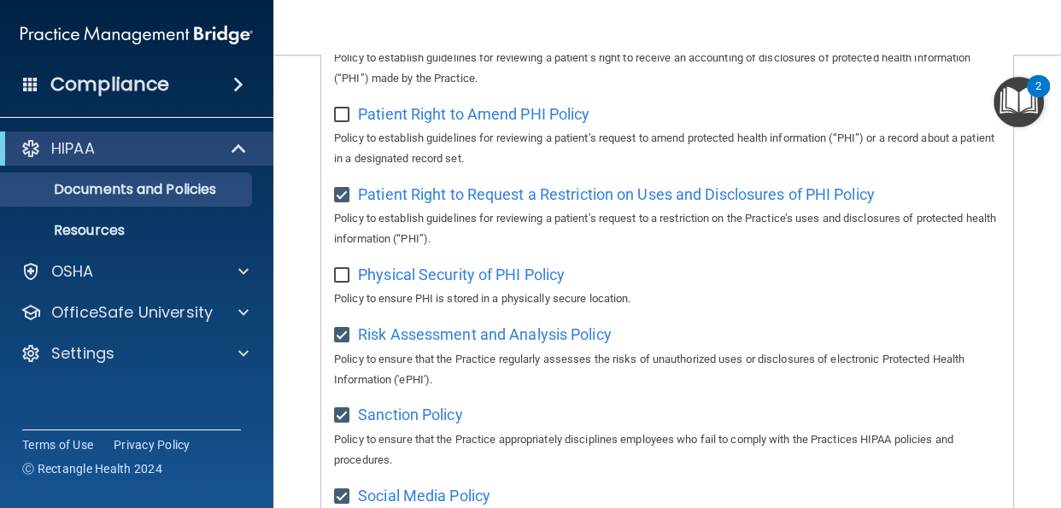
scroll to position [1014, 0]
click at [348, 283] on input "checkbox" at bounding box center [344, 277] width 20 height 14
checkbox input "true"
click at [344, 123] on input "checkbox" at bounding box center [344, 116] width 20 height 14
checkbox input "true"
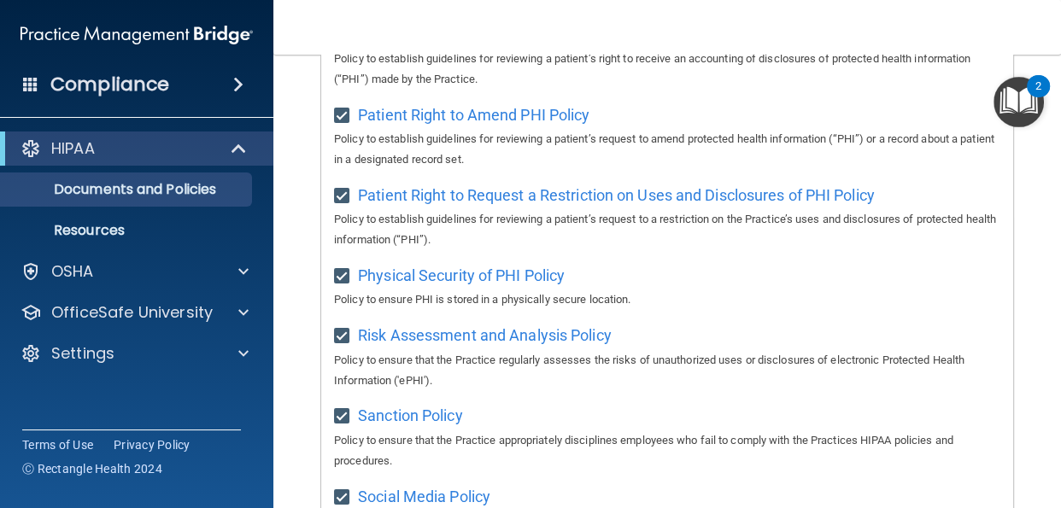
click at [342, 43] on input "checkbox" at bounding box center [344, 36] width 20 height 14
checkbox input "true"
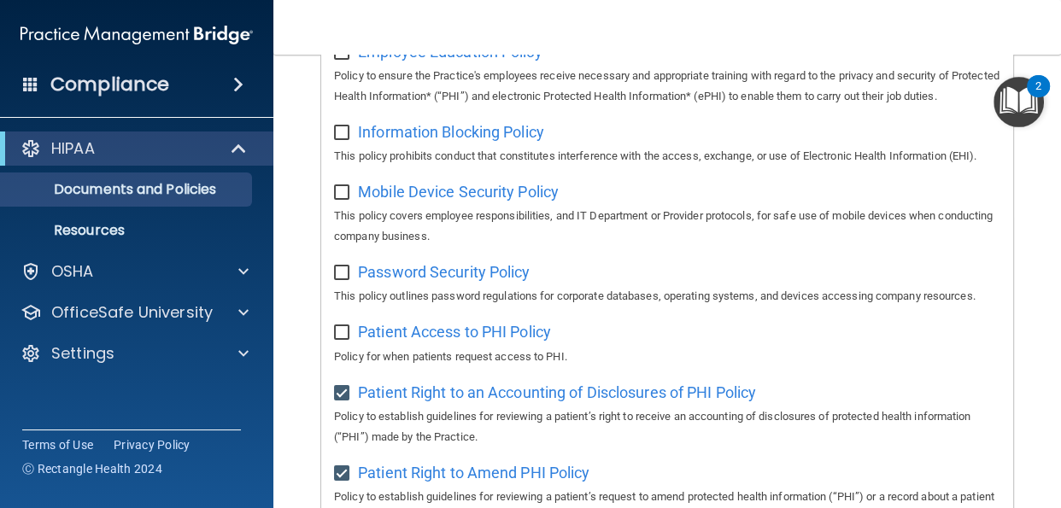
scroll to position [649, 0]
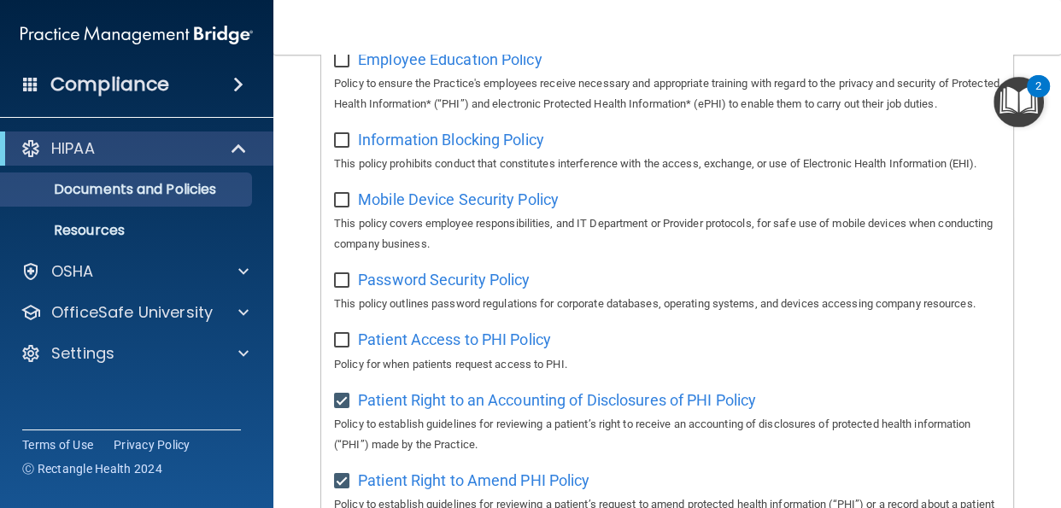
click at [348, 348] on input "checkbox" at bounding box center [344, 341] width 20 height 14
checkbox input "true"
click at [344, 288] on input "checkbox" at bounding box center [344, 281] width 20 height 14
checkbox input "true"
click at [339, 207] on input "checkbox" at bounding box center [344, 201] width 20 height 14
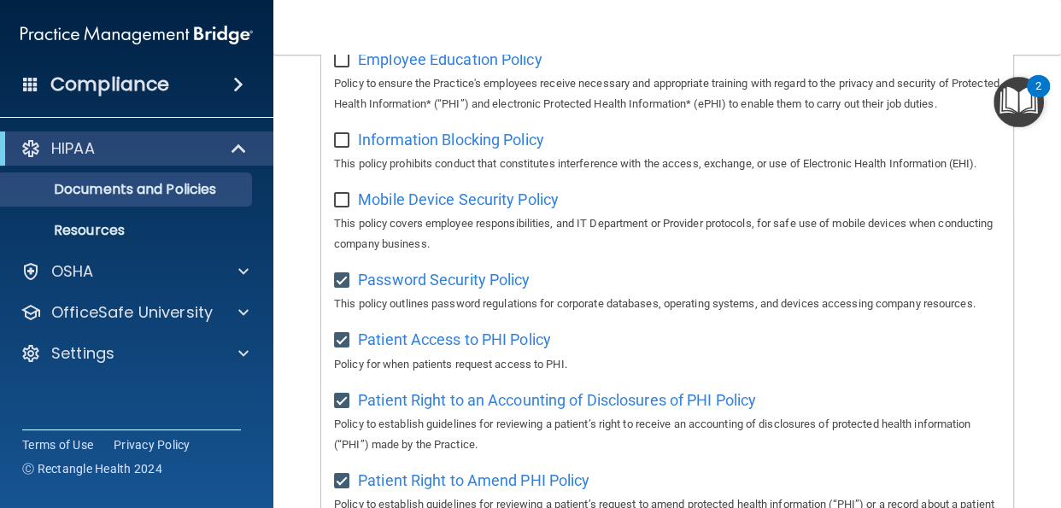
checkbox input "true"
click at [342, 148] on input "checkbox" at bounding box center [344, 141] width 20 height 14
checkbox input "true"
click at [341, 60] on input "checkbox" at bounding box center [344, 61] width 20 height 14
checkbox input "true"
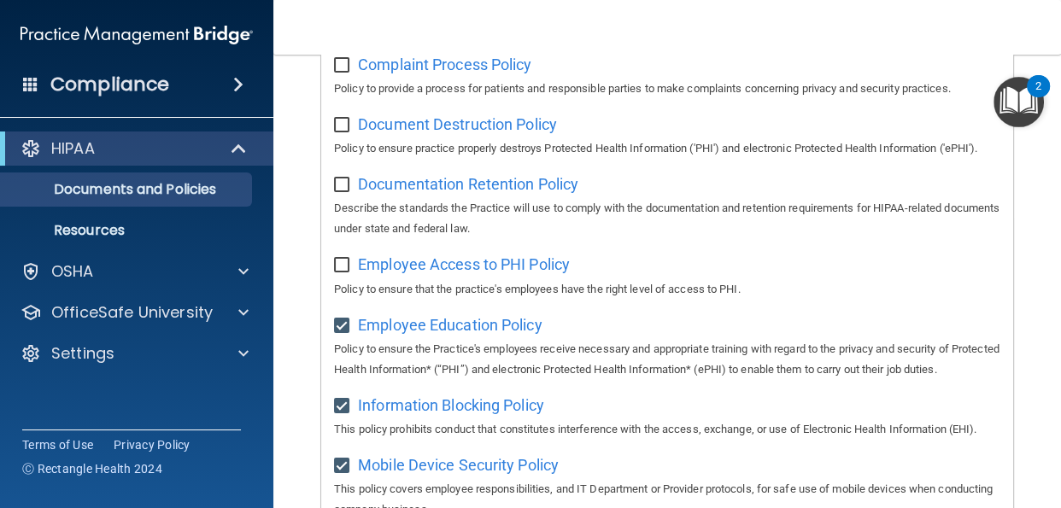
scroll to position [383, 0]
click at [344, 272] on input "checkbox" at bounding box center [344, 267] width 20 height 14
checkbox input "true"
click at [343, 189] on input "checkbox" at bounding box center [344, 186] width 20 height 14
checkbox input "true"
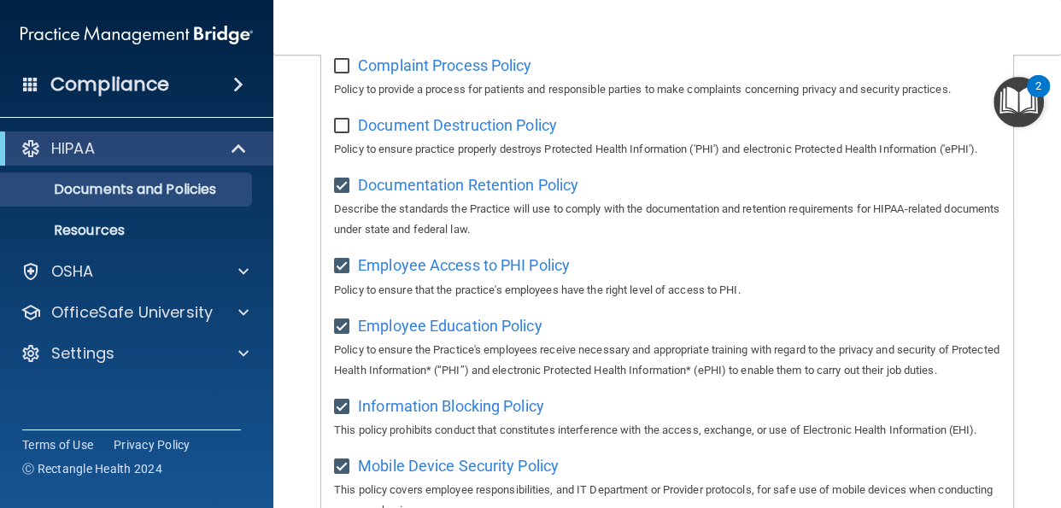
click at [351, 126] on input "checkbox" at bounding box center [344, 127] width 20 height 14
checkbox input "true"
click at [342, 62] on input "checkbox" at bounding box center [344, 67] width 20 height 14
checkbox input "true"
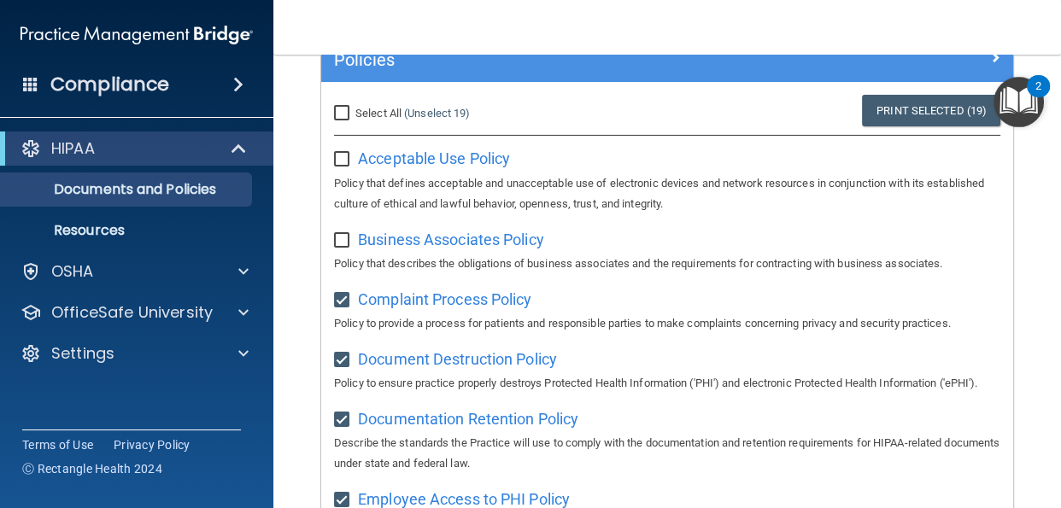
scroll to position [148, 0]
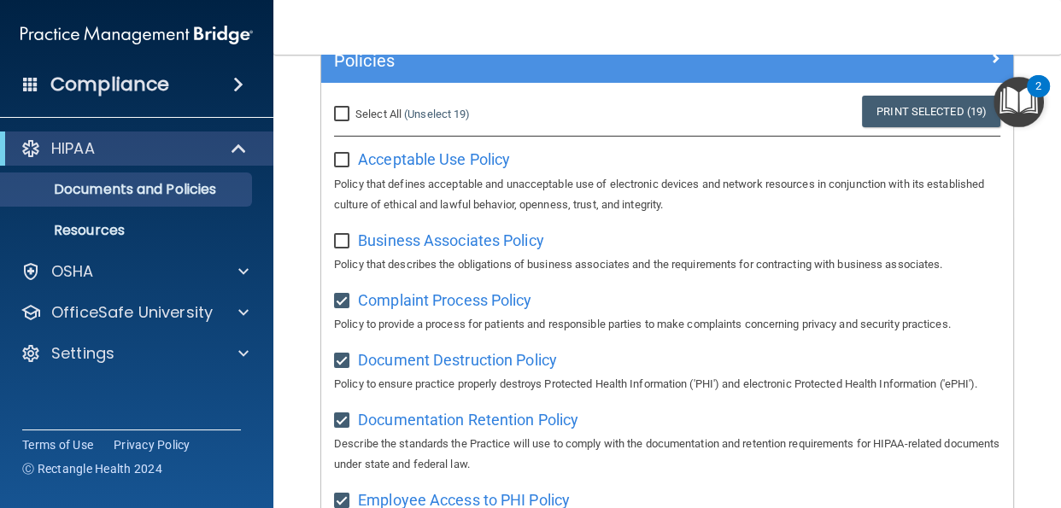
click at [348, 243] on input "checkbox" at bounding box center [344, 242] width 20 height 14
checkbox input "true"
click at [341, 154] on input "checkbox" at bounding box center [344, 161] width 20 height 14
checkbox input "true"
click at [348, 108] on input "Select All (Unselect 21) Unselect All" at bounding box center [344, 115] width 20 height 14
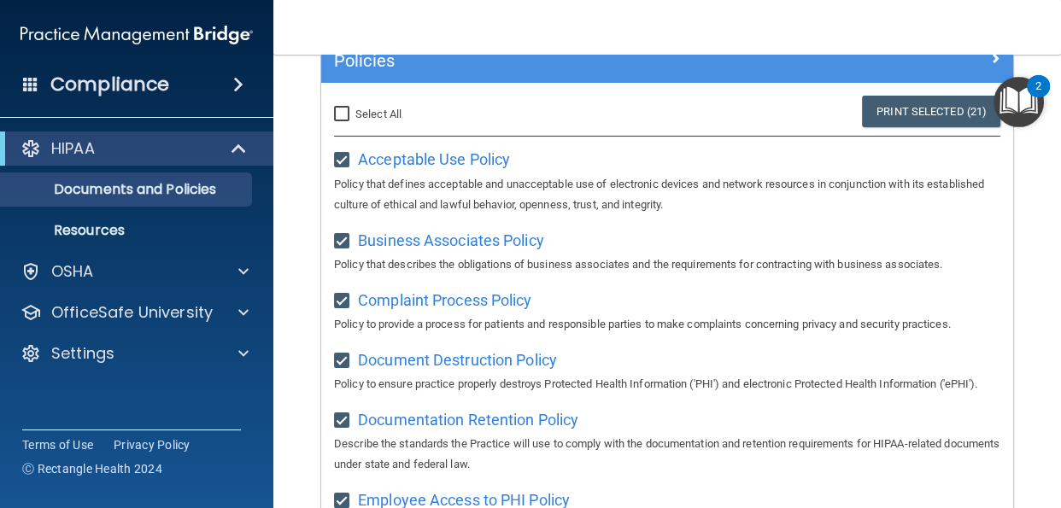
checkbox input "true"
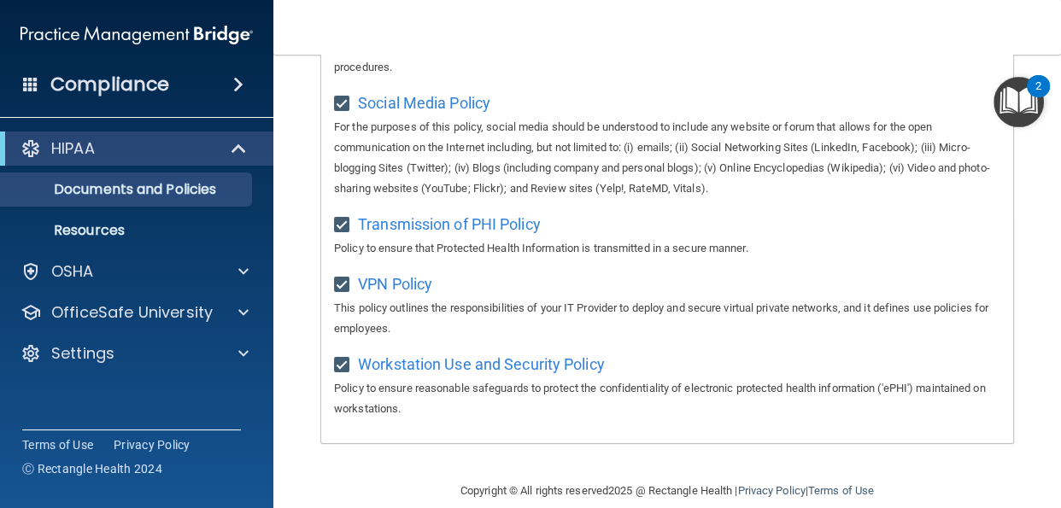
scroll to position [1473, 0]
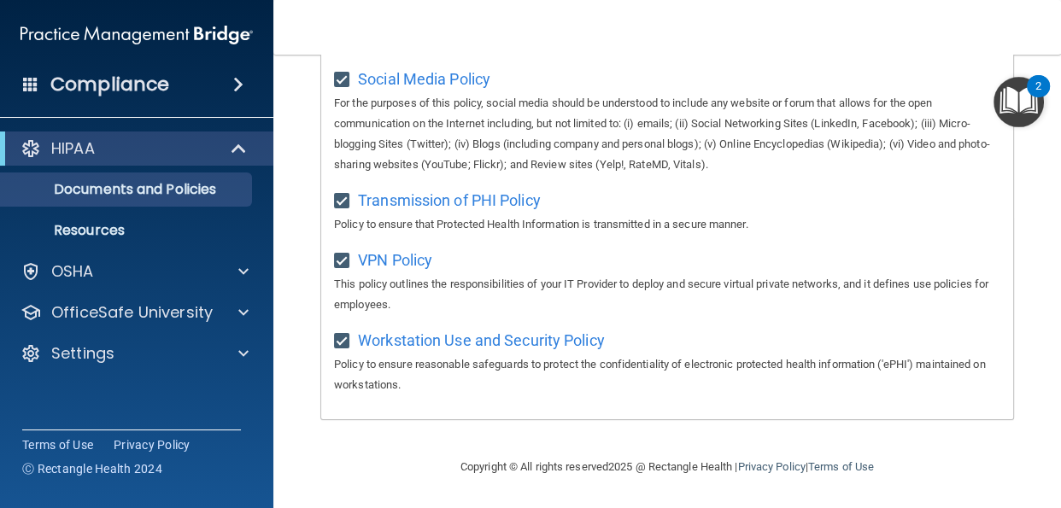
click at [686, 348] on div "Workstation Use and Security Policy Policy to ensure reasonable safeguards to p…" at bounding box center [667, 360] width 666 height 69
click at [96, 224] on p "Resources" at bounding box center [127, 230] width 233 height 17
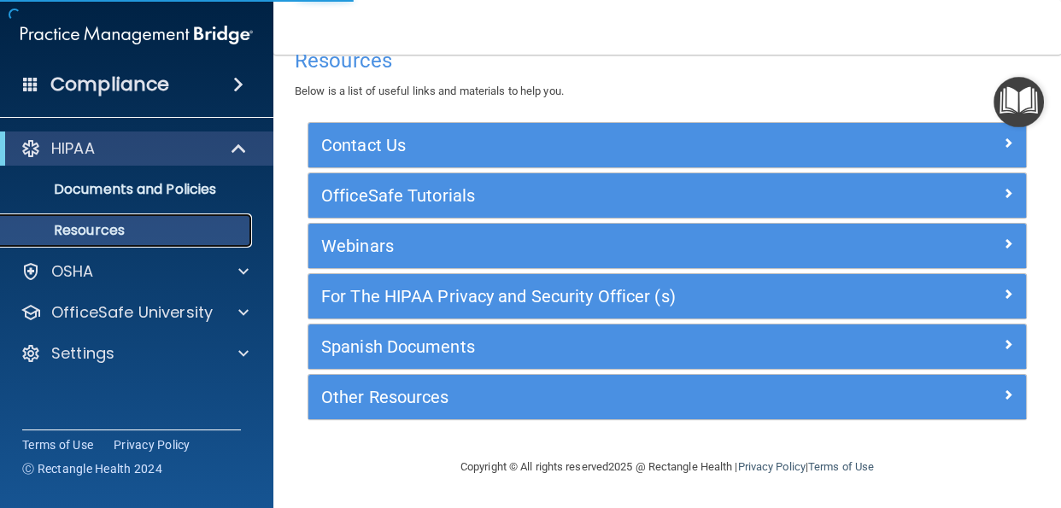
scroll to position [32, 0]
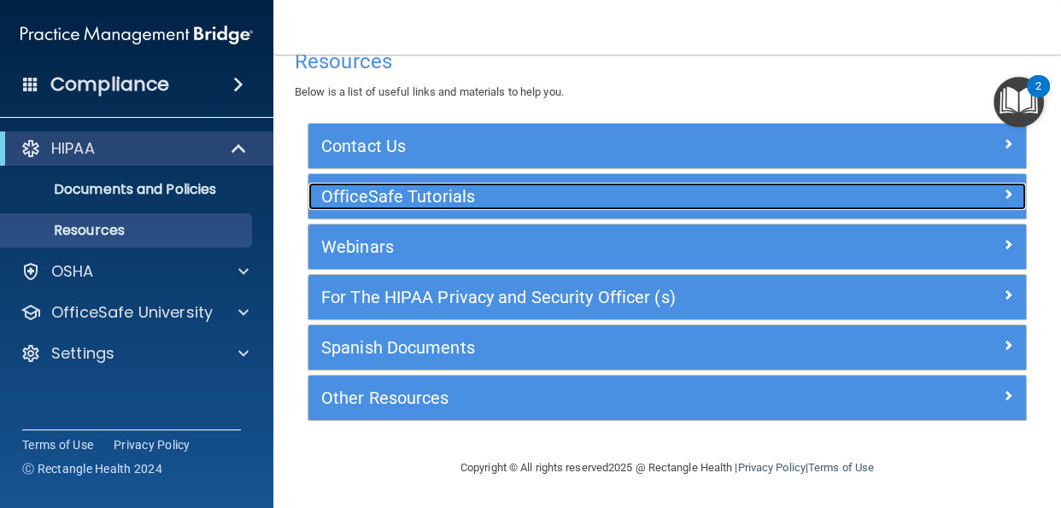
click at [1008, 196] on span at bounding box center [1007, 194] width 10 height 20
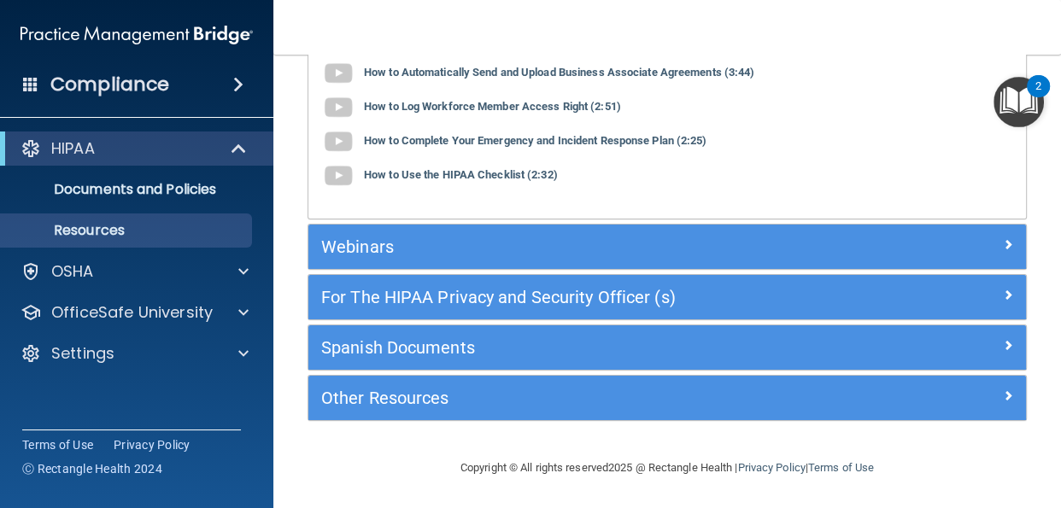
scroll to position [254, 0]
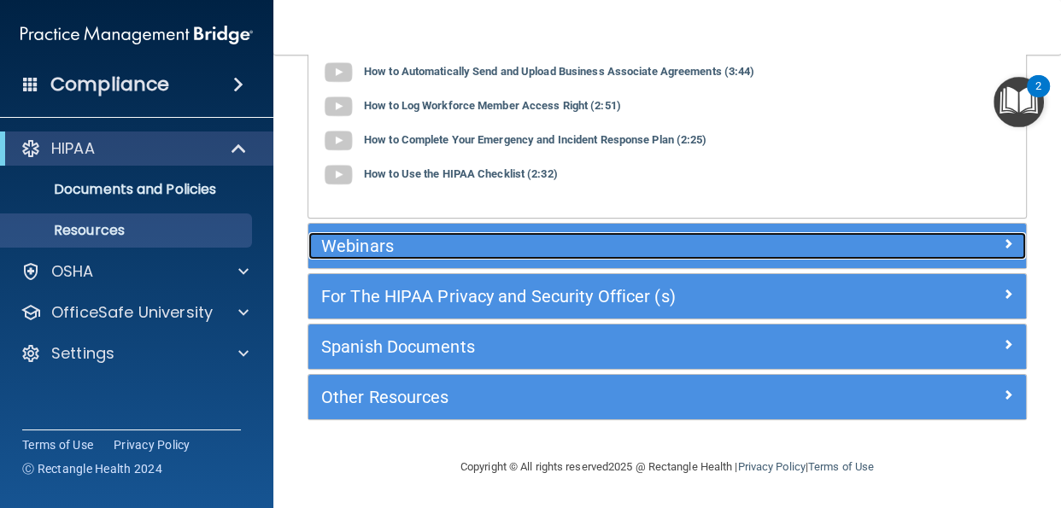
click at [1008, 237] on span at bounding box center [1007, 243] width 10 height 20
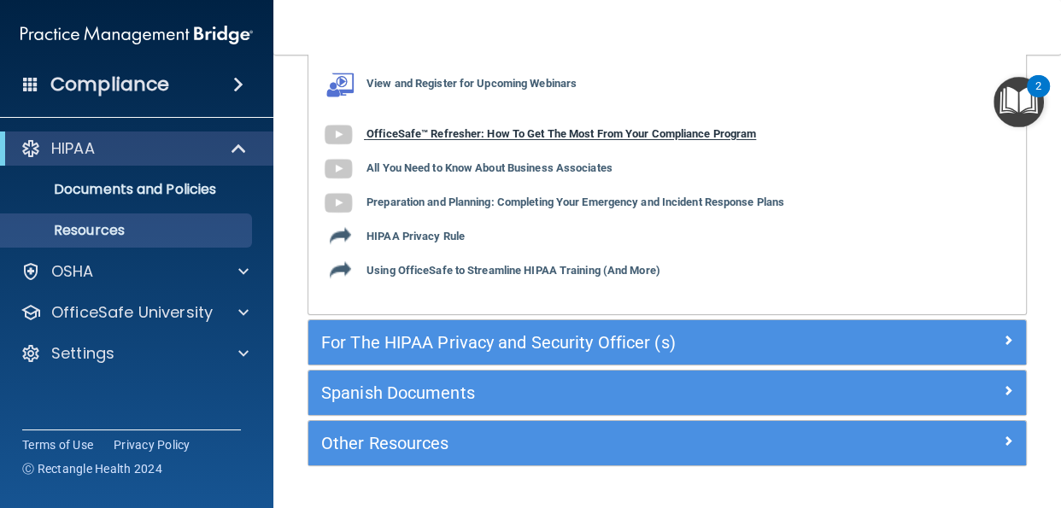
click at [465, 136] on b "OfficeSafe™ Refresher: How To Get The Most From Your Compliance Program" at bounding box center [560, 134] width 389 height 13
